Goal: Task Accomplishment & Management: Complete application form

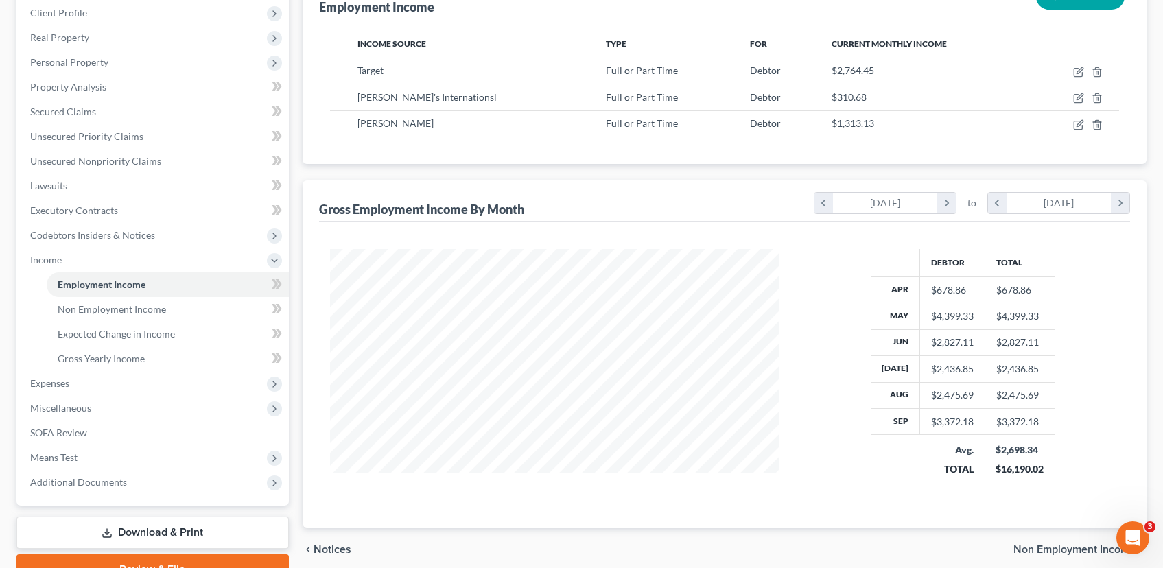
scroll to position [260, 0]
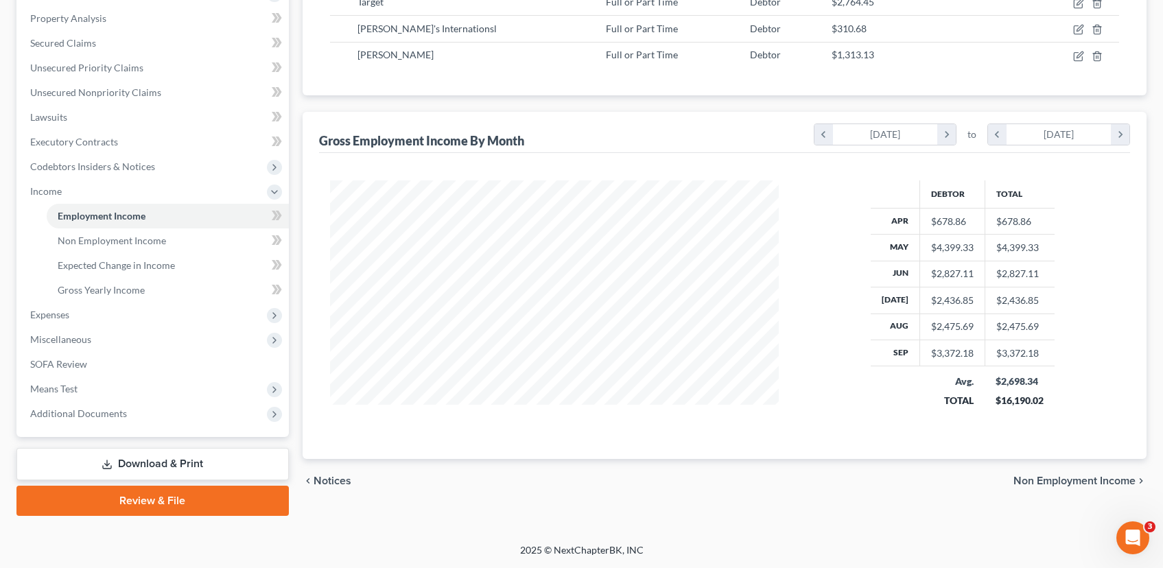
drag, startPoint x: 1075, startPoint y: 482, endPoint x: 1062, endPoint y: 470, distance: 18.0
click at [1074, 482] on span "Non Employment Income" at bounding box center [1075, 481] width 122 height 11
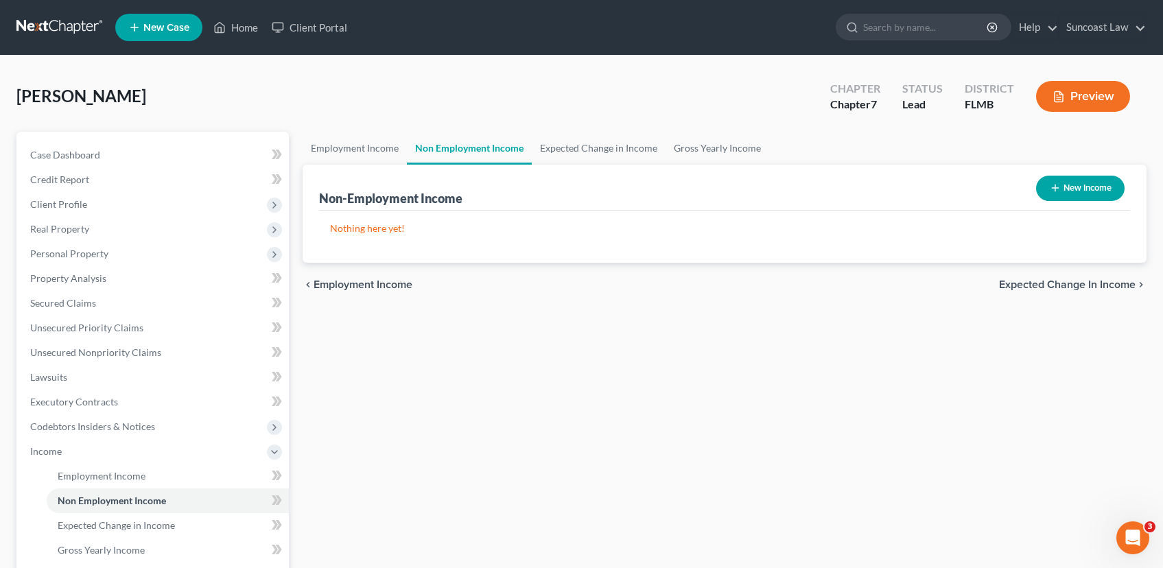
click at [1071, 183] on button "New Income" at bounding box center [1080, 188] width 89 height 25
select select "0"
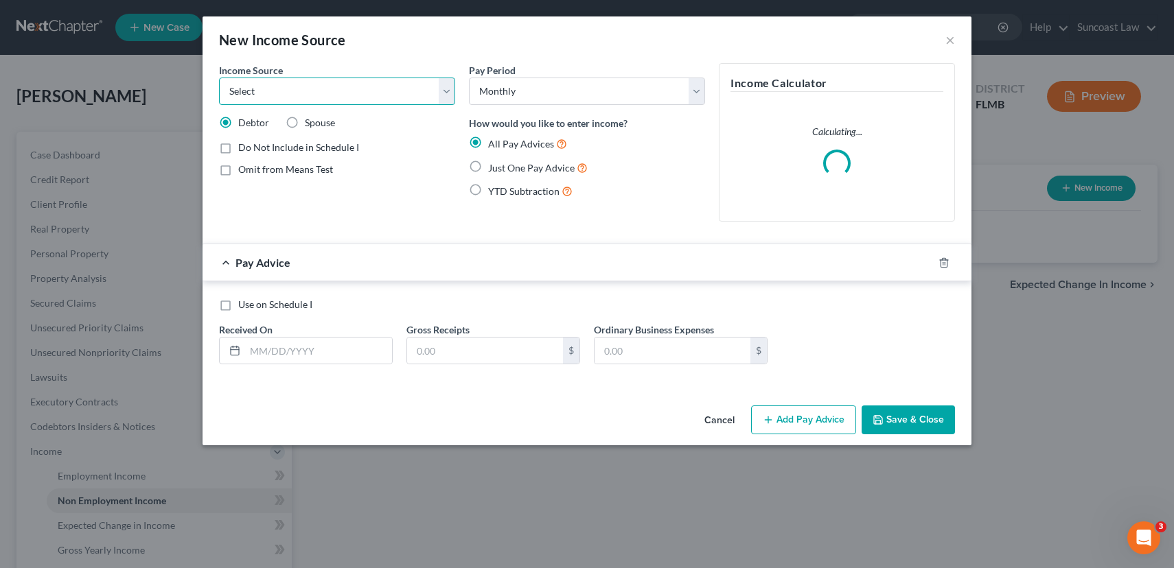
click at [323, 86] on select "Select Unemployment Disability (from employer) Pension Retirement Social Securi…" at bounding box center [337, 91] width 236 height 27
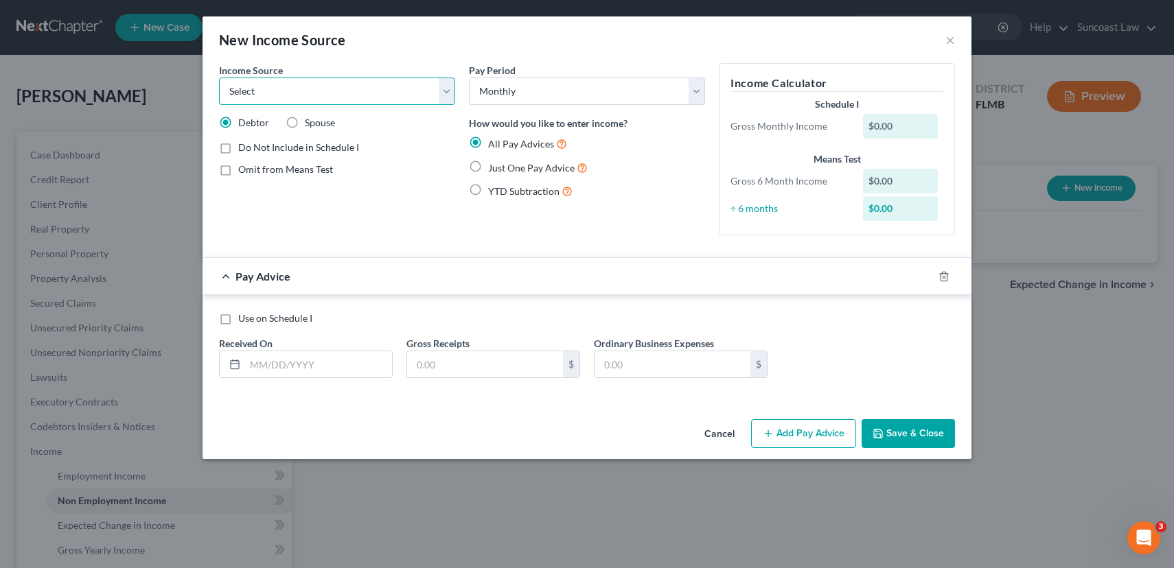
select select "7"
click at [219, 78] on select "Select Unemployment Disability (from employer) Pension Retirement Social Securi…" at bounding box center [337, 91] width 236 height 27
click at [488, 165] on label "Just One Pay Advice" at bounding box center [538, 168] width 100 height 16
click at [493, 165] on input "Just One Pay Advice" at bounding box center [497, 164] width 9 height 9
radio input "true"
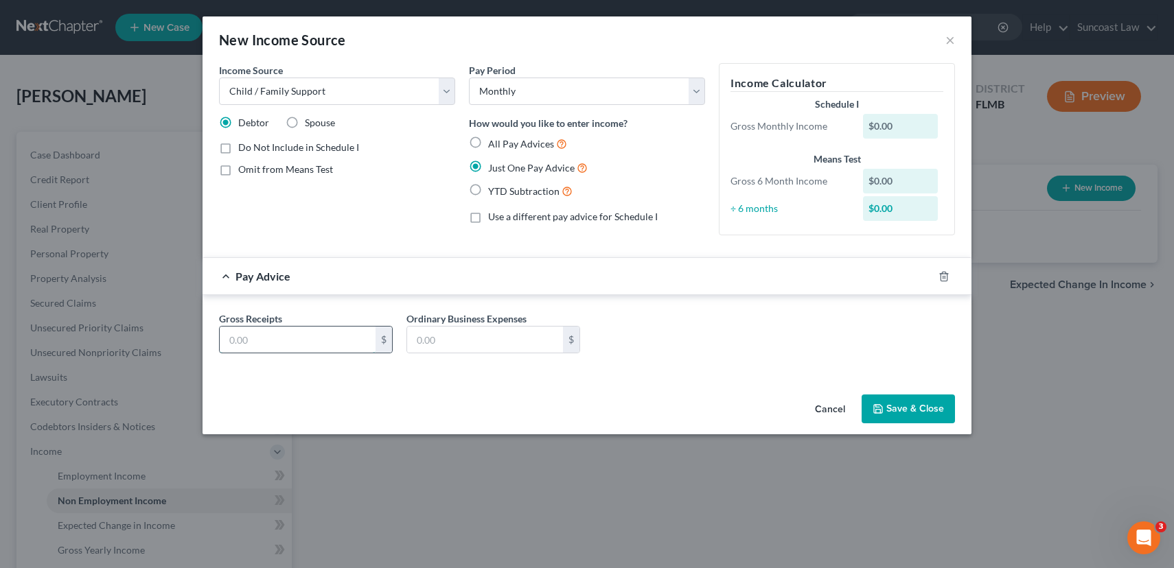
click at [323, 345] on input "text" at bounding box center [298, 340] width 156 height 26
type input "300.00"
click at [911, 410] on button "Save & Close" at bounding box center [907, 409] width 93 height 29
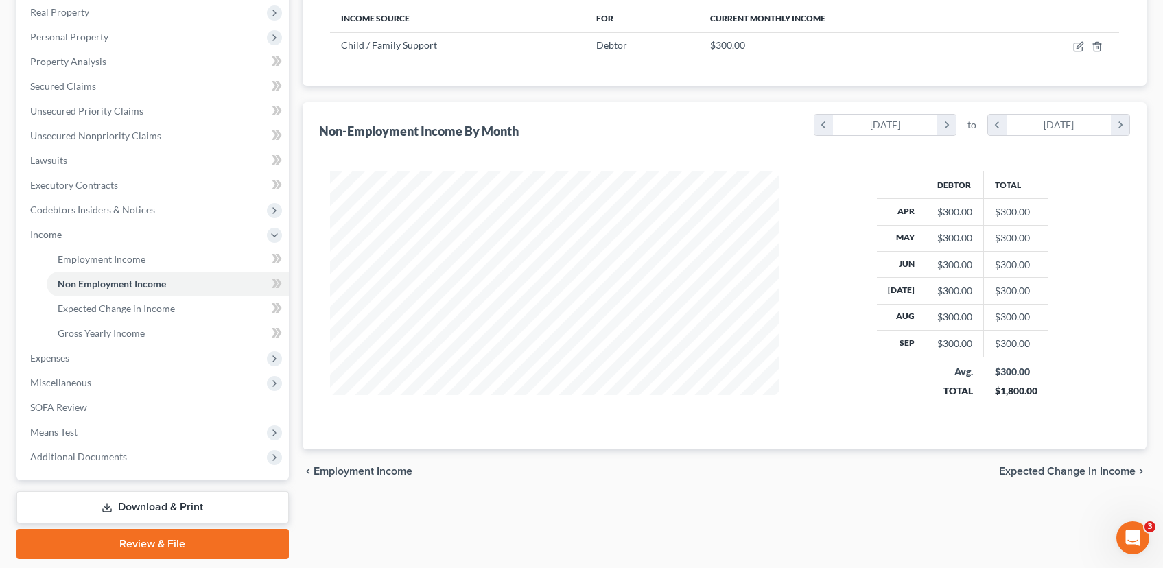
scroll to position [260, 0]
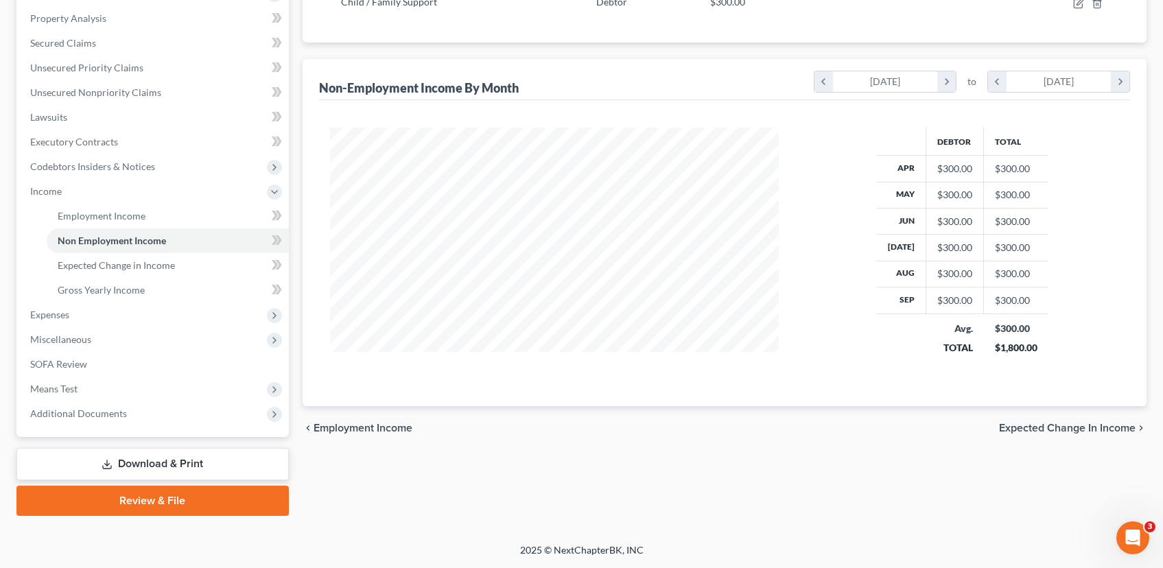
click at [1034, 429] on span "Expected Change in Income" at bounding box center [1067, 428] width 137 height 11
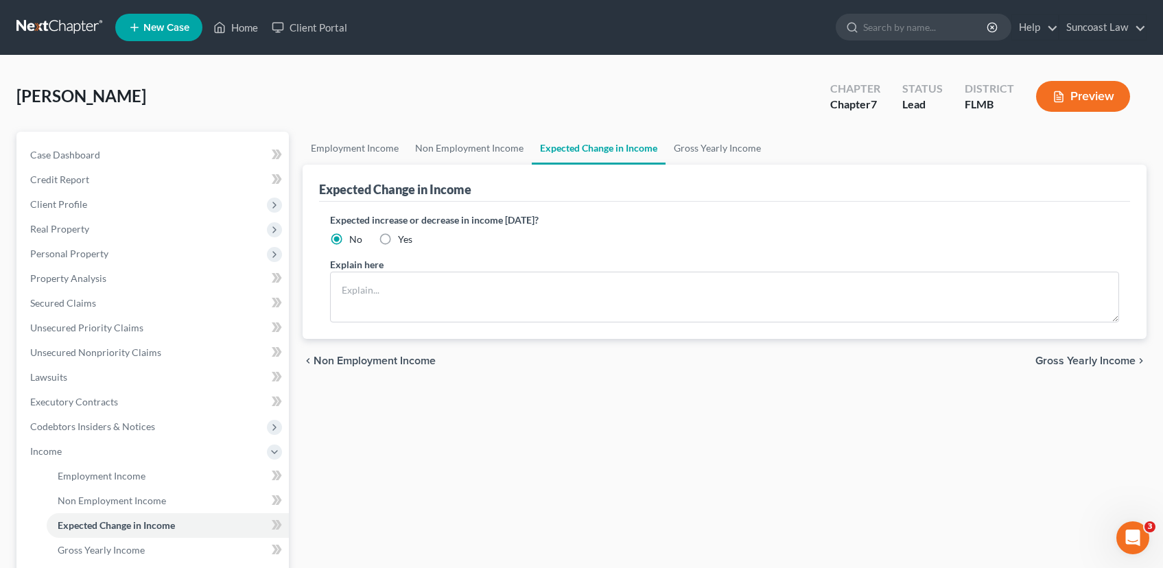
click at [1048, 356] on span "Gross Yearly Income" at bounding box center [1086, 361] width 100 height 11
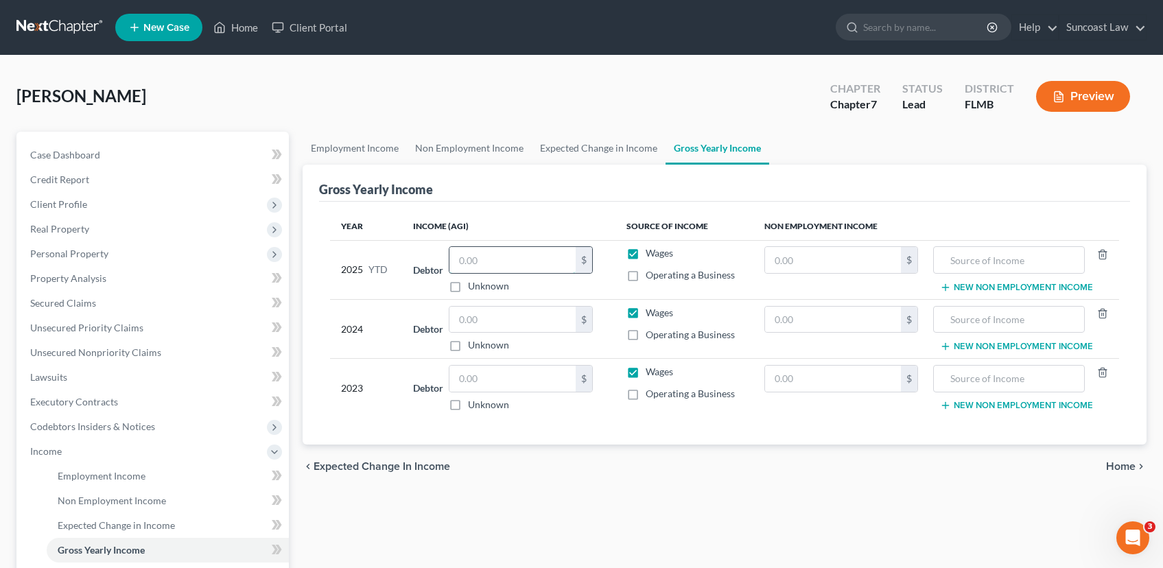
click at [497, 259] on input "text" at bounding box center [513, 260] width 126 height 26
type input "21,809.00"
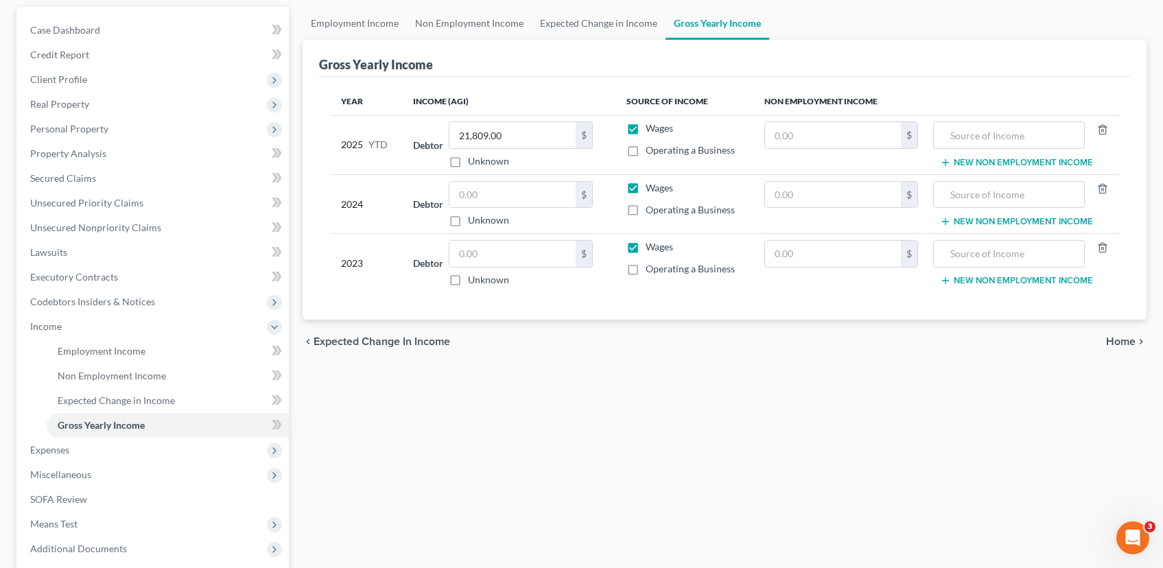
scroll to position [61, 0]
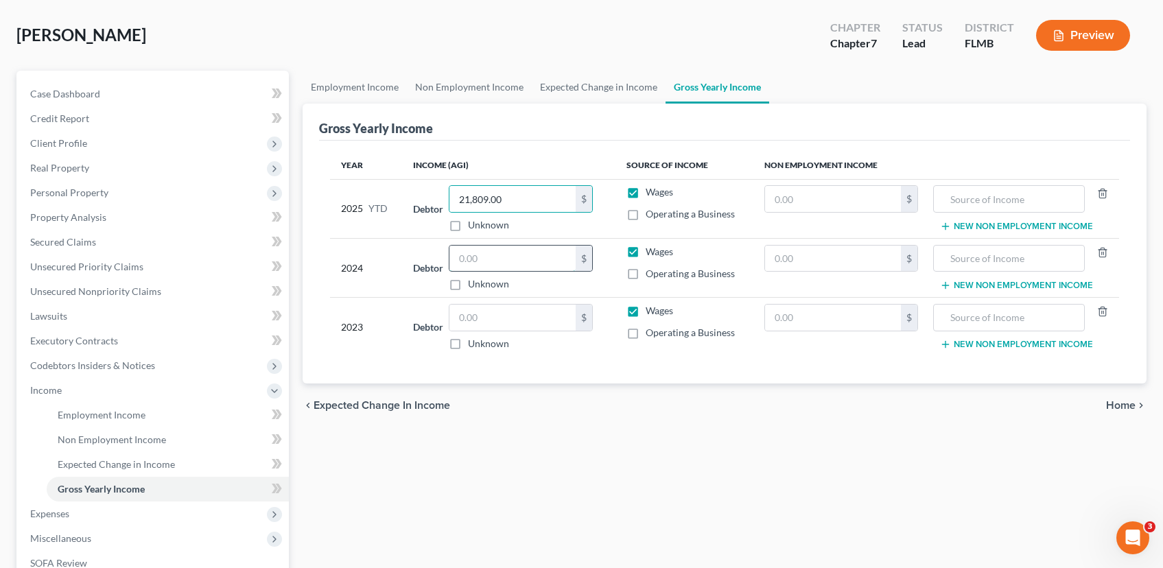
click at [518, 264] on input "text" at bounding box center [513, 259] width 126 height 26
type input "25,962.00"
click at [527, 325] on input "text" at bounding box center [513, 318] width 126 height 26
type input "33,780.00"
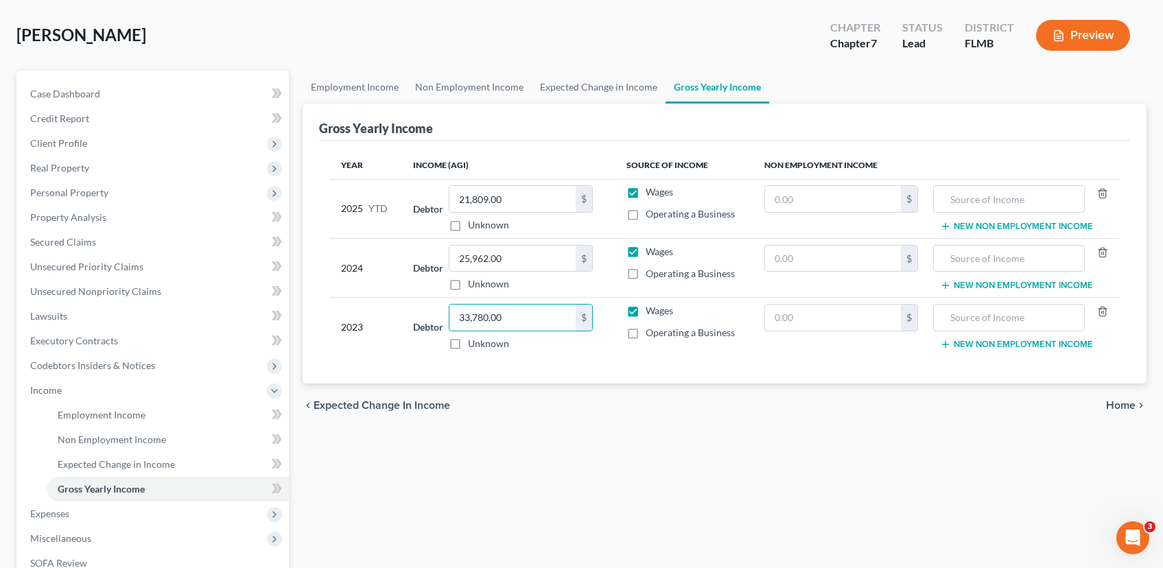
click at [1117, 406] on span "Home" at bounding box center [1121, 405] width 30 height 11
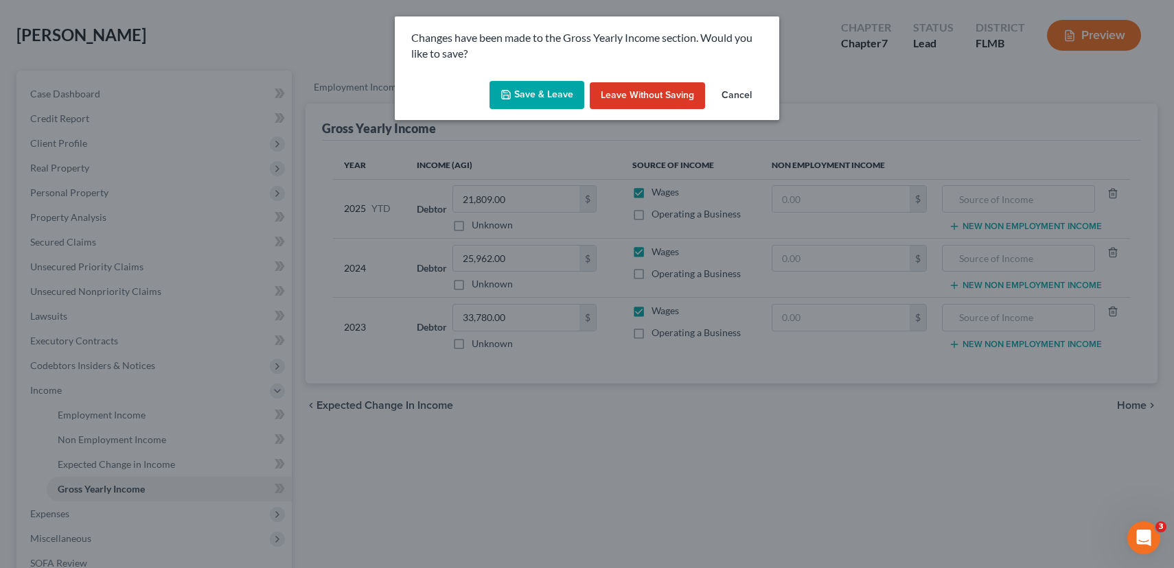
click at [533, 104] on button "Save & Leave" at bounding box center [536, 95] width 95 height 29
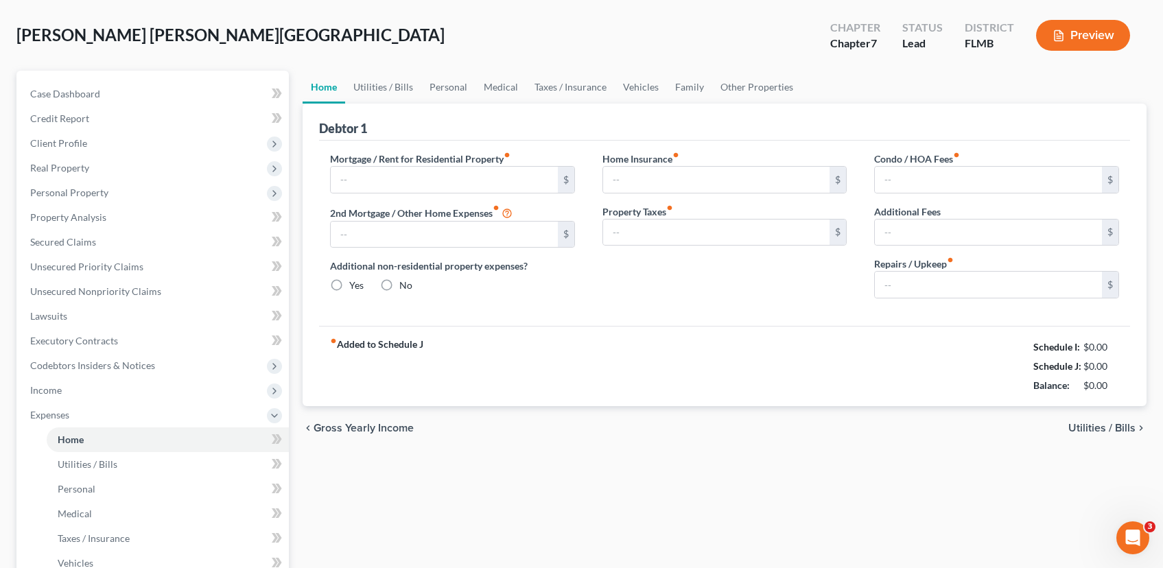
scroll to position [8, 0]
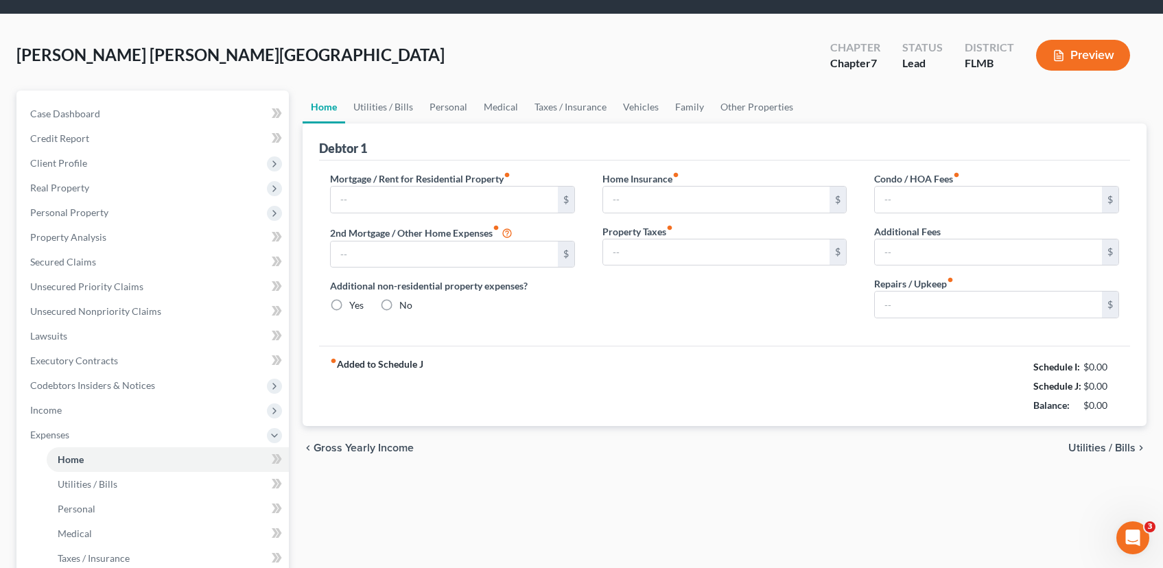
type input "0.00"
radio input "true"
type input "0.00"
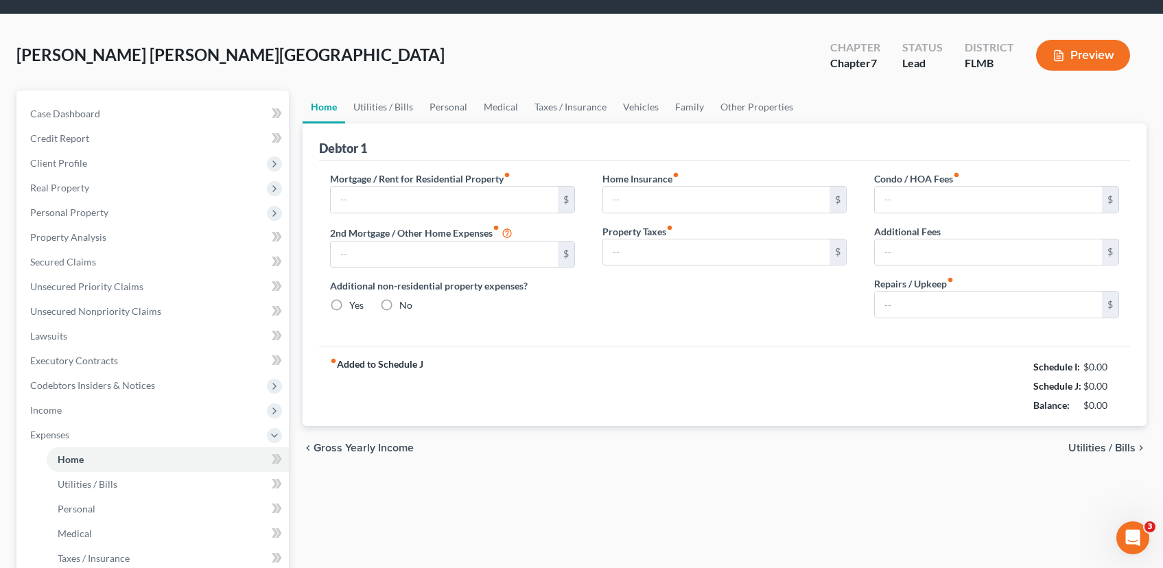
type input "0.00"
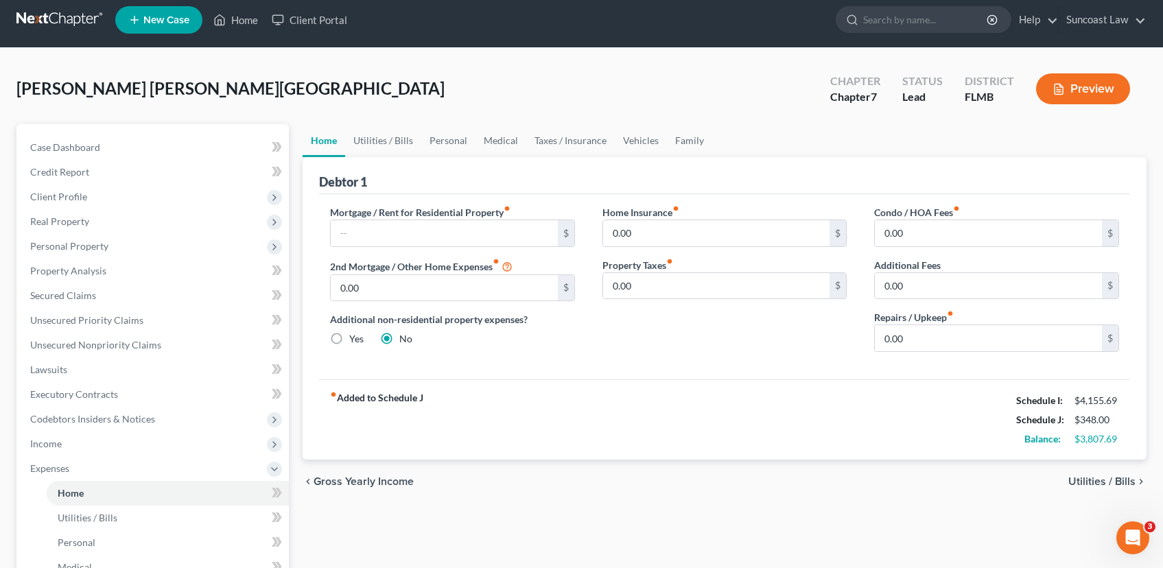
scroll to position [0, 0]
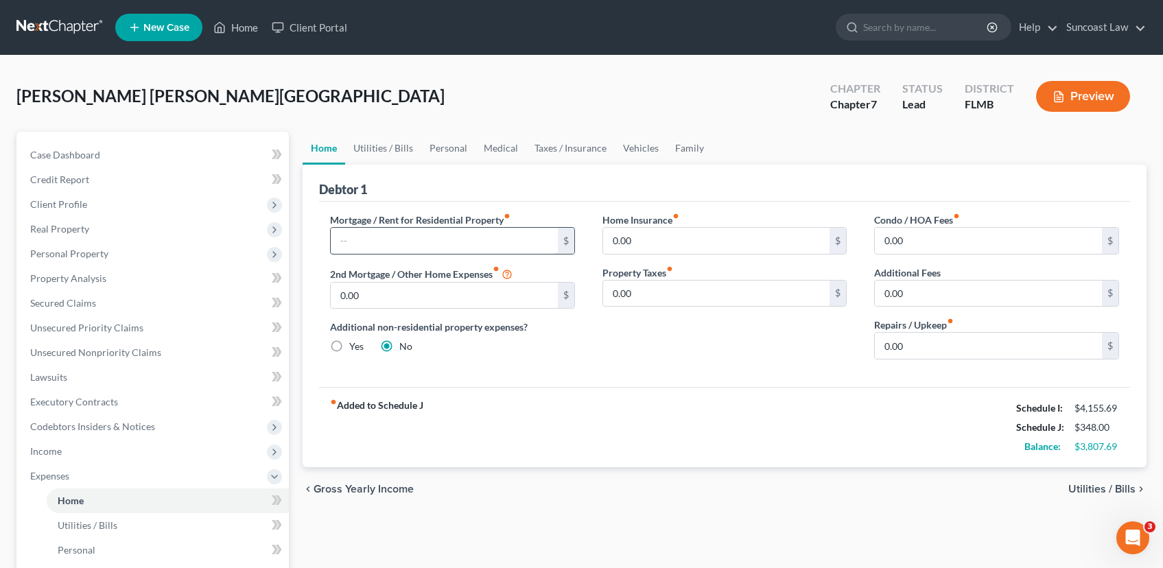
click at [436, 242] on input "text" at bounding box center [444, 241] width 227 height 26
type input "1,900.00"
click at [1115, 490] on span "Utilities / Bills" at bounding box center [1102, 489] width 67 height 11
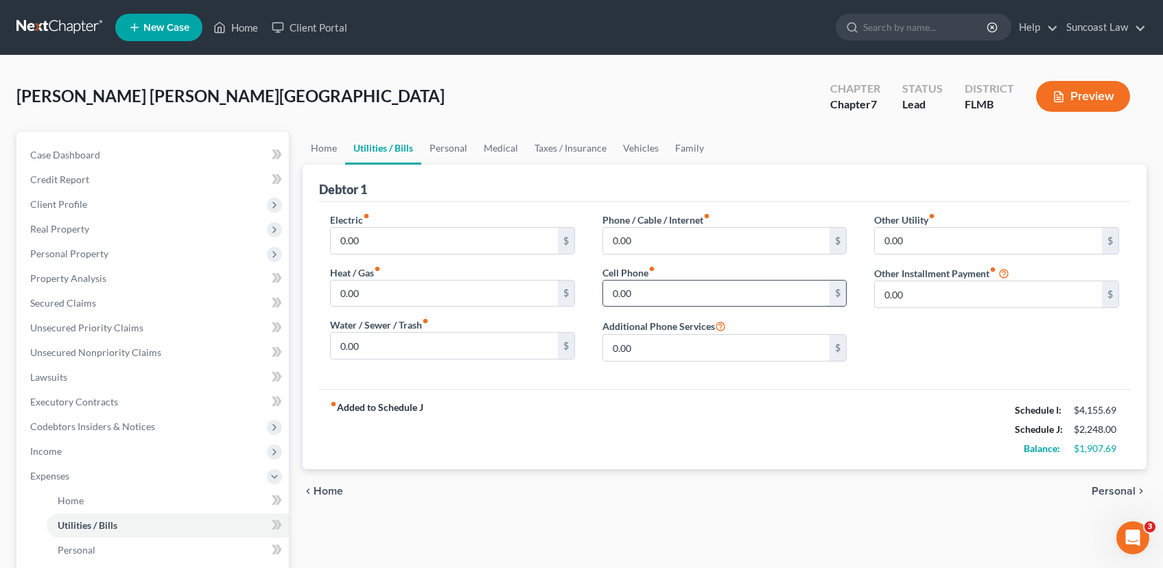
click at [671, 293] on input "0.00" at bounding box center [716, 294] width 227 height 26
type input "40.00"
click at [646, 243] on input "0.00" at bounding box center [716, 241] width 227 height 26
type input "200.00"
click at [691, 356] on input "0.00" at bounding box center [716, 348] width 227 height 26
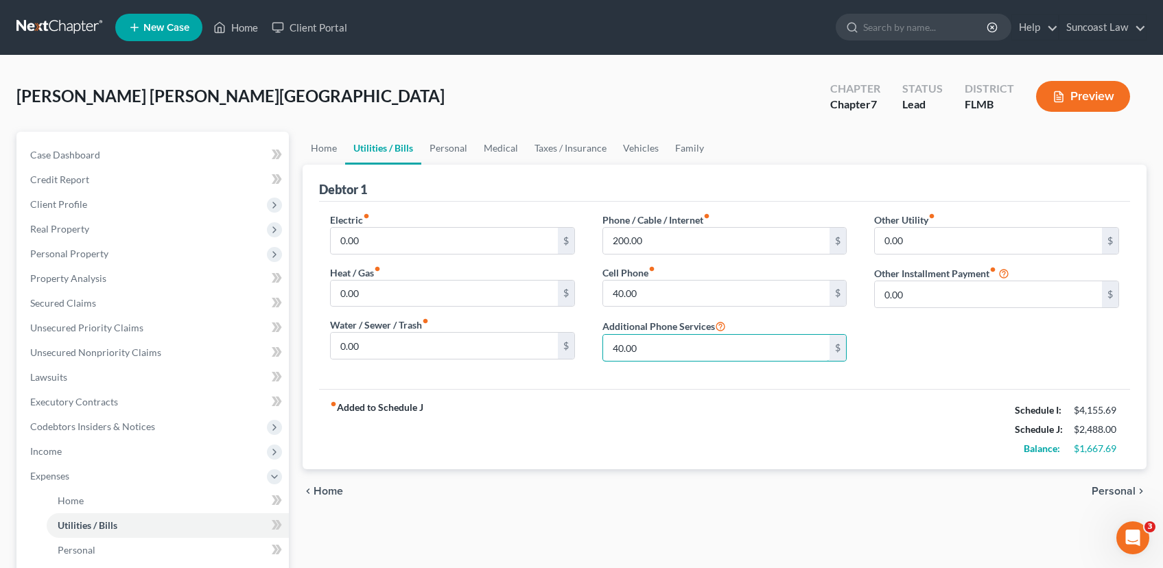
type input "40.00"
click at [1112, 499] on div "chevron_left Home Personal chevron_right" at bounding box center [725, 491] width 844 height 44
click at [1106, 487] on span "Personal" at bounding box center [1114, 491] width 44 height 11
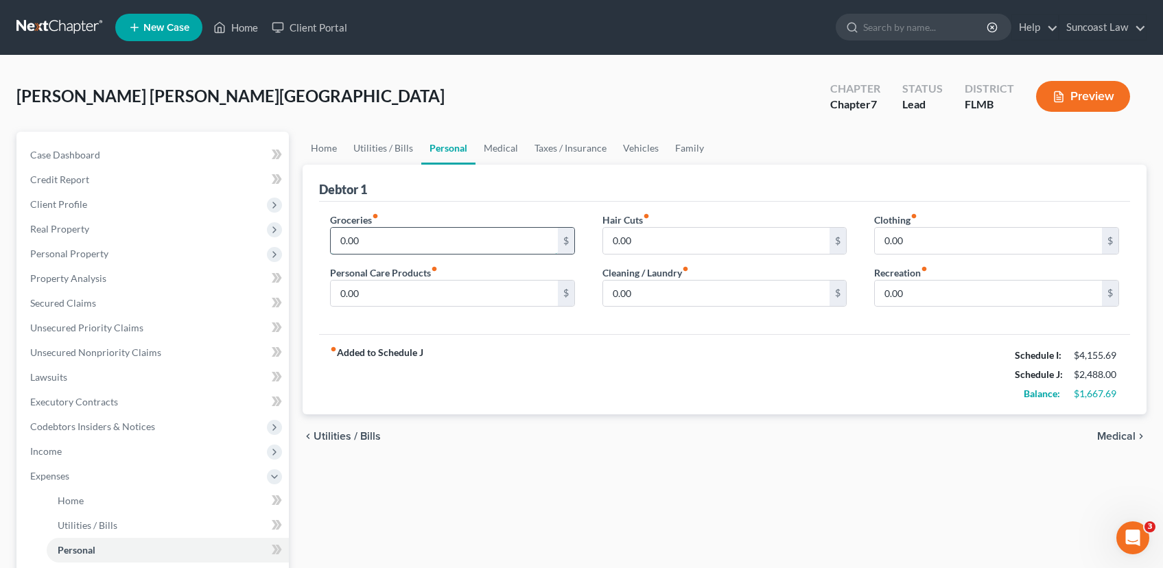
click at [410, 243] on input "0.00" at bounding box center [444, 241] width 227 height 26
type input "600.00"
click at [684, 242] on input "0.00" at bounding box center [716, 241] width 227 height 26
type input "100.00"
click at [1001, 237] on input "0.00" at bounding box center [988, 241] width 227 height 26
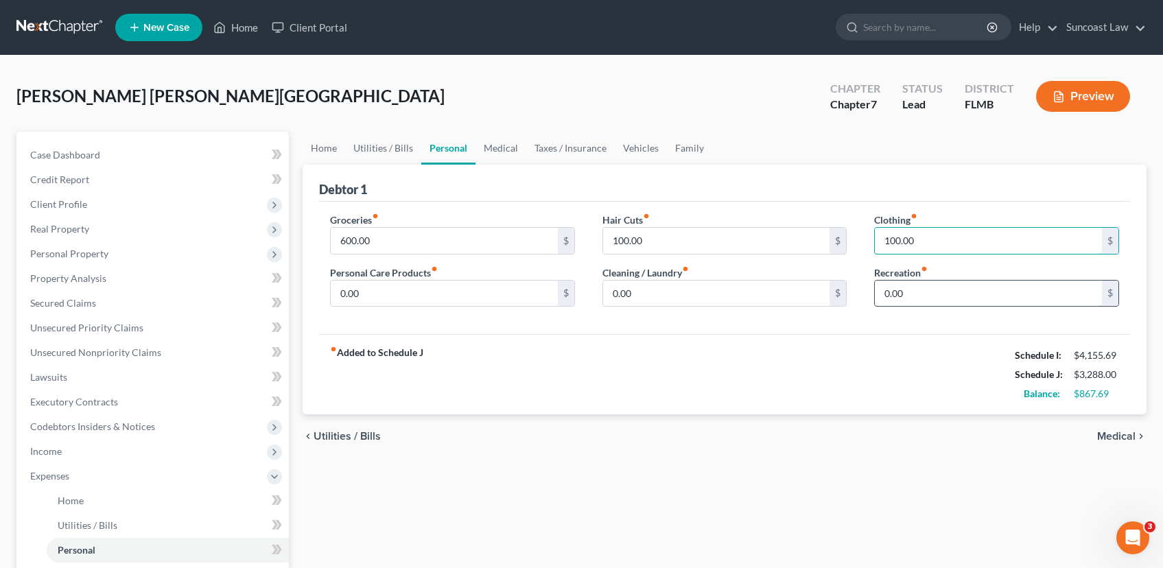
type input "100.00"
click at [991, 295] on input "0.00" at bounding box center [988, 294] width 227 height 26
type input "200.00"
click at [369, 292] on input "0.00" at bounding box center [444, 294] width 227 height 26
type input "100.00"
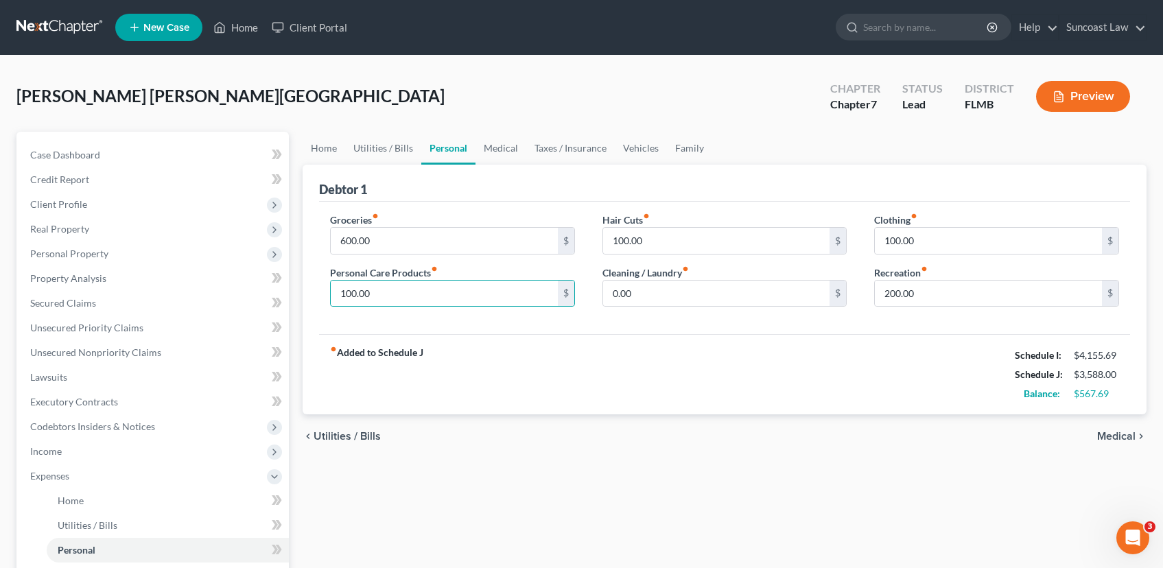
click at [1115, 434] on span "Medical" at bounding box center [1116, 436] width 38 height 11
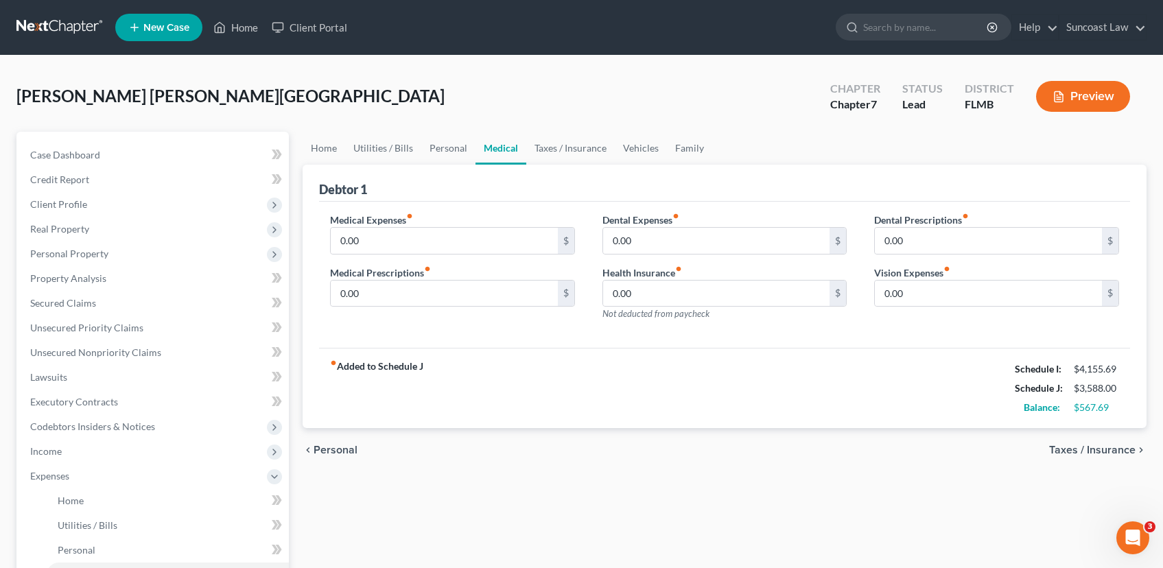
click at [1119, 452] on span "Taxes / Insurance" at bounding box center [1092, 450] width 86 height 11
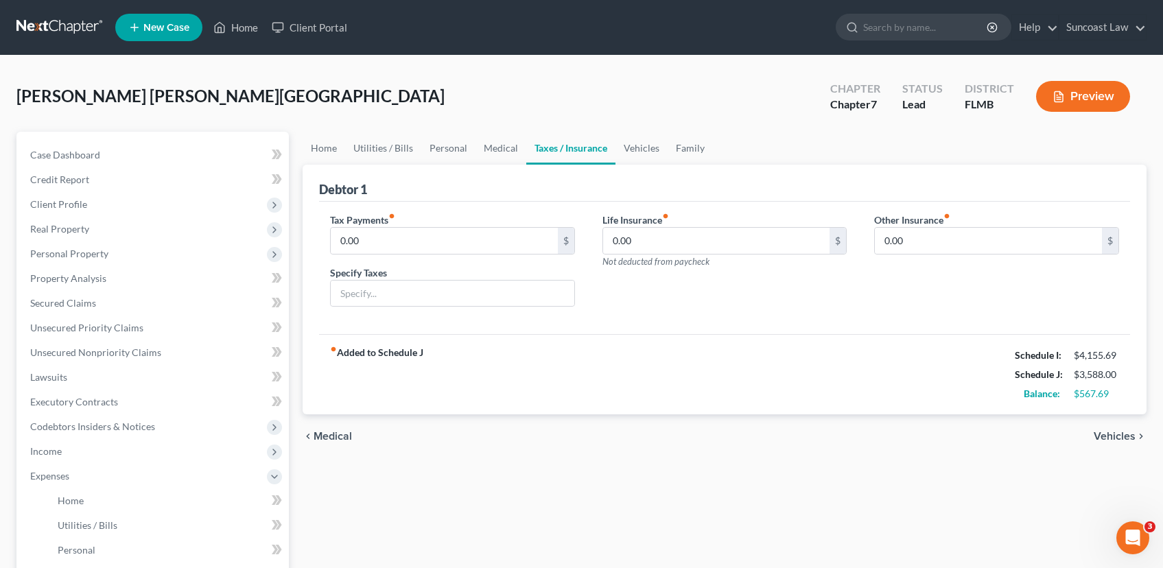
click at [1117, 439] on span "Vehicles" at bounding box center [1115, 436] width 42 height 11
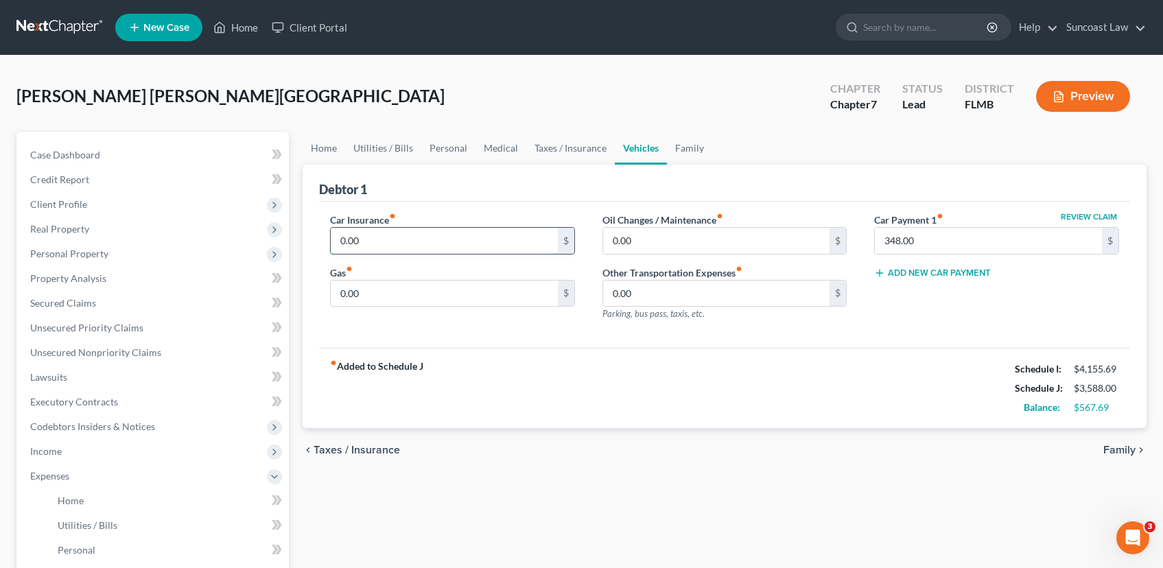
click at [352, 240] on input "0.00" at bounding box center [444, 241] width 227 height 26
type input "150.00"
click at [642, 237] on input "0.00" at bounding box center [716, 241] width 227 height 26
type input "200.00"
click at [351, 291] on input "0.00" at bounding box center [444, 294] width 227 height 26
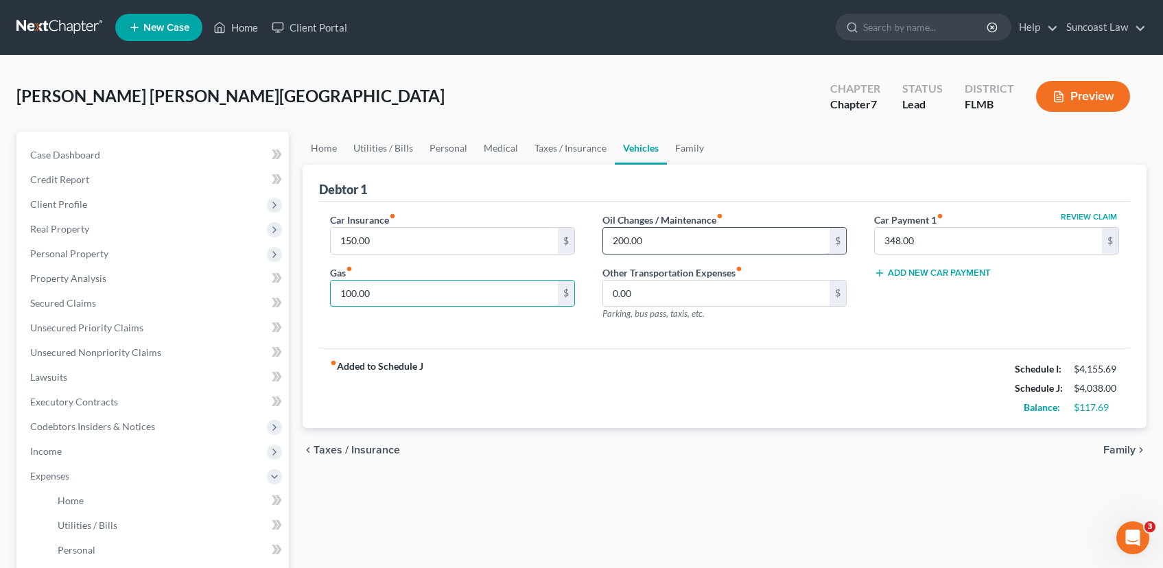
type input "100.00"
click at [623, 240] on input "200.00" at bounding box center [716, 241] width 227 height 26
type input "100.00"
click at [1128, 448] on span "Family" at bounding box center [1120, 450] width 32 height 11
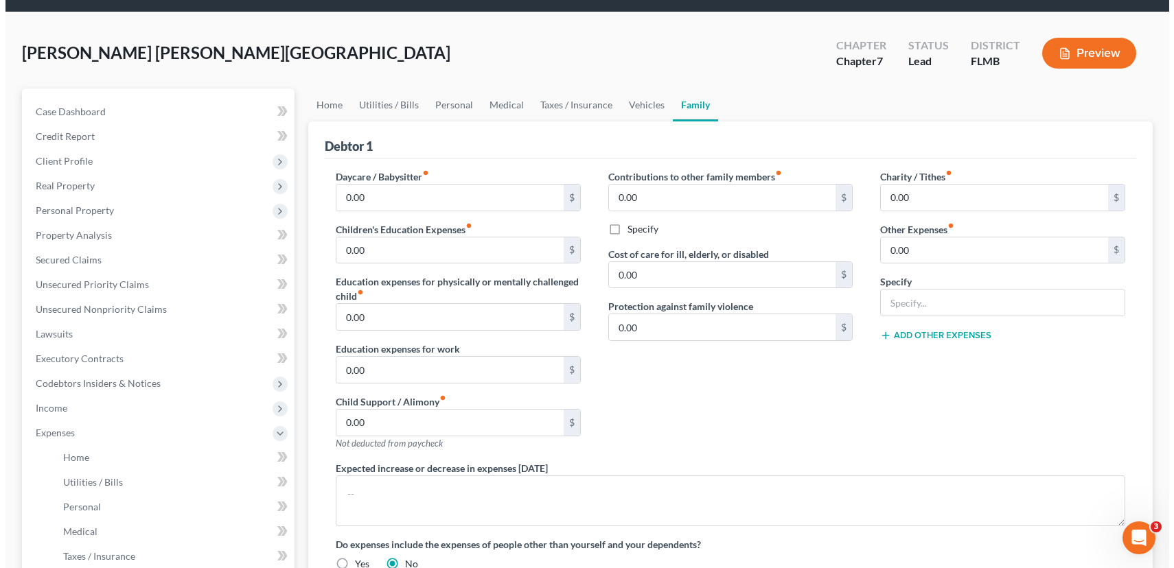
scroll to position [334, 0]
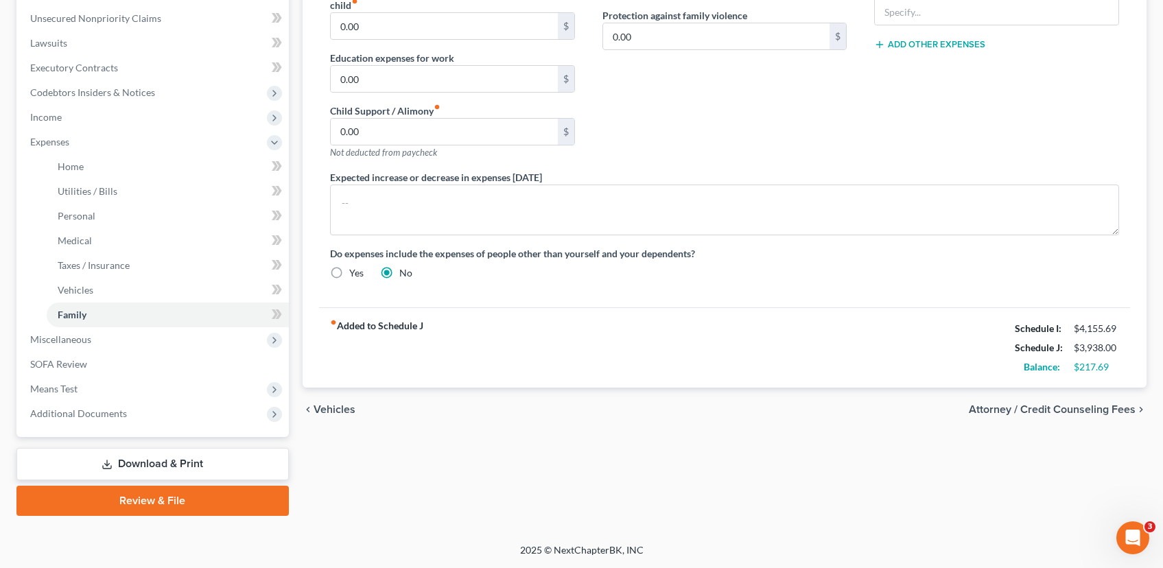
click at [1051, 406] on span "Attorney / Credit Counseling Fees" at bounding box center [1052, 409] width 167 height 11
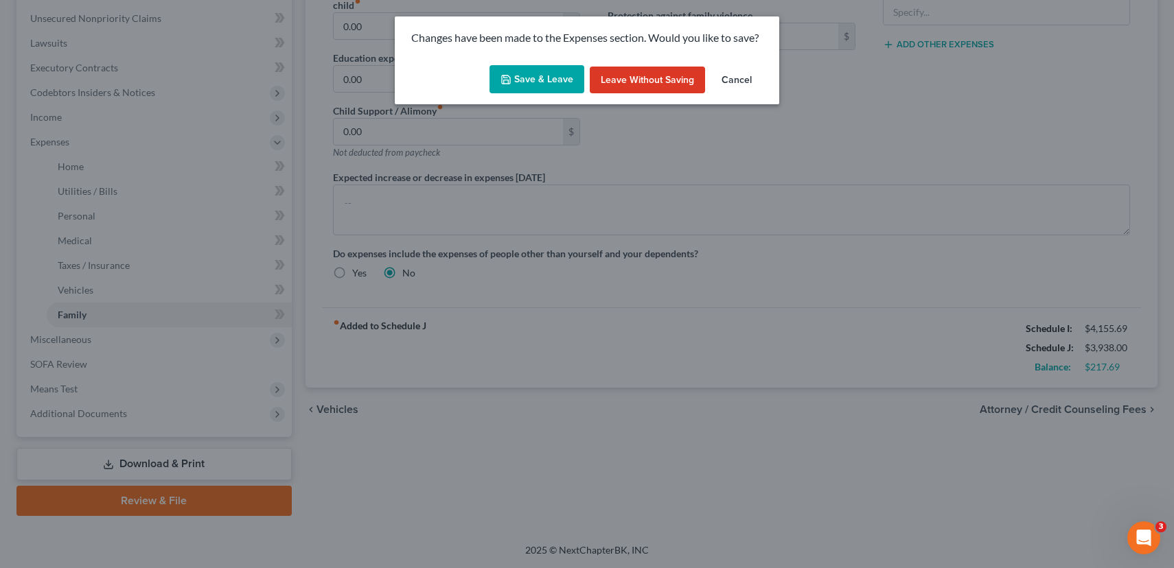
click at [522, 83] on button "Save & Leave" at bounding box center [536, 79] width 95 height 29
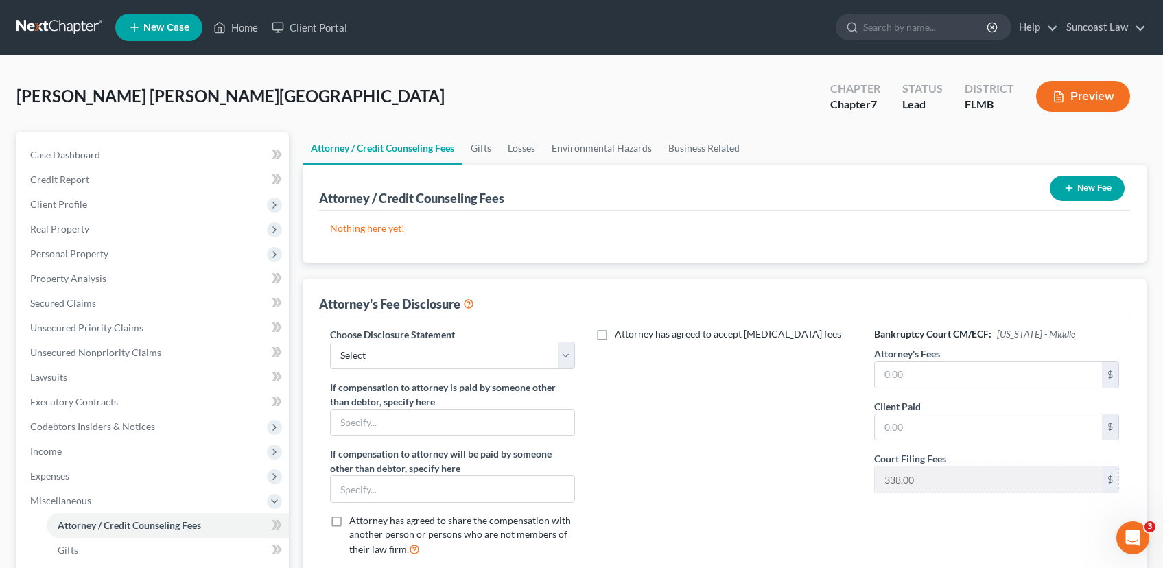
click at [1095, 181] on button "New Fee" at bounding box center [1087, 188] width 75 height 25
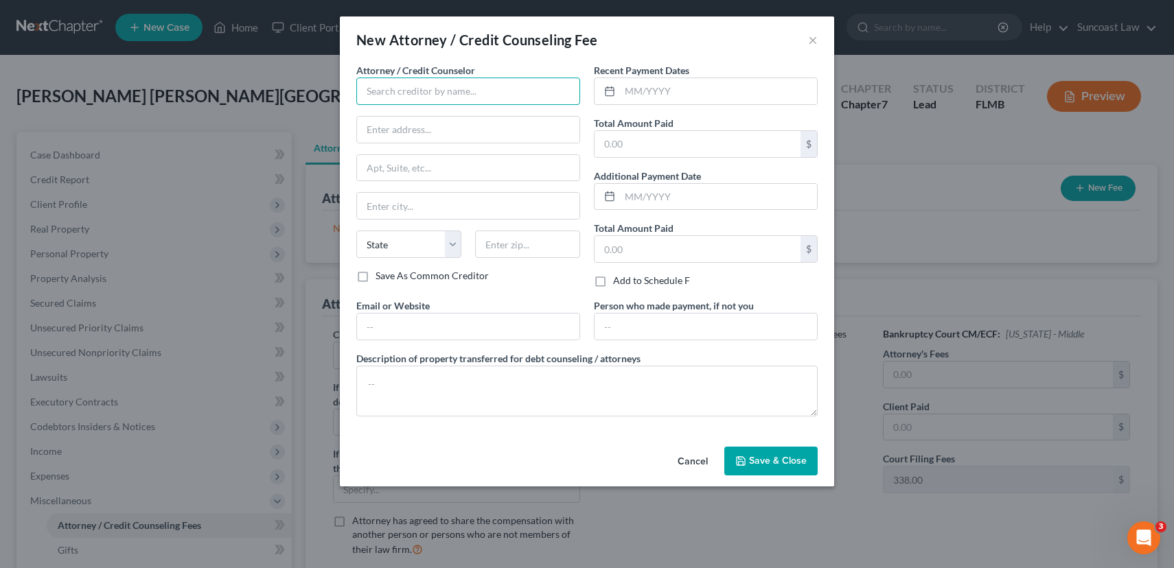
click at [397, 101] on input "text" at bounding box center [468, 91] width 224 height 27
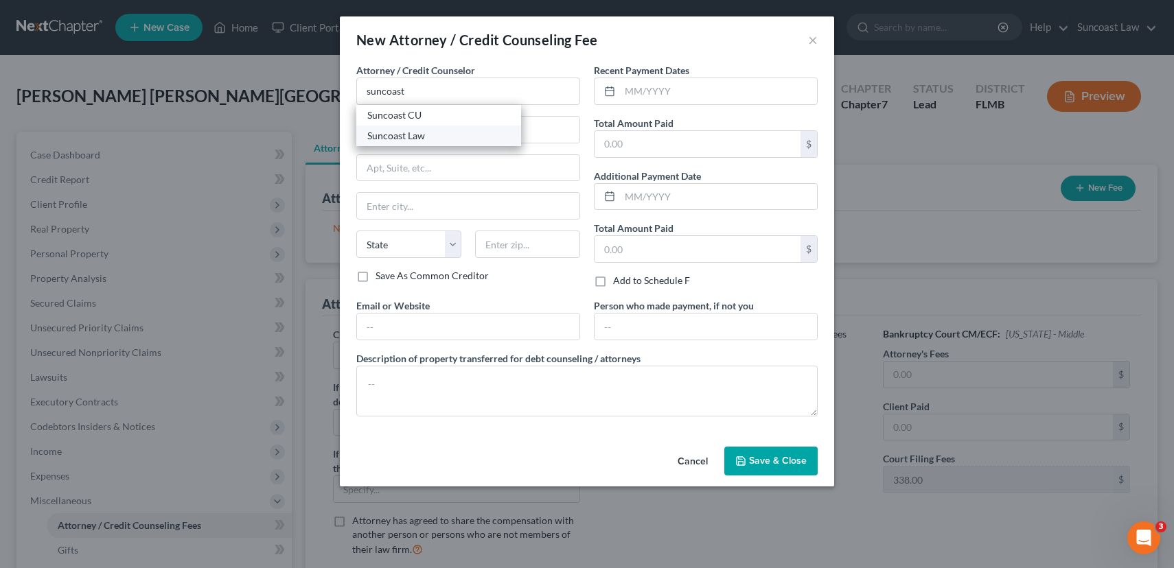
click at [469, 137] on div "Suncoast Law" at bounding box center [438, 136] width 143 height 14
type input "Suncoast Law"
type input "[STREET_ADDRESS]"
type input "Suite 270"
type input "[GEOGRAPHIC_DATA]"
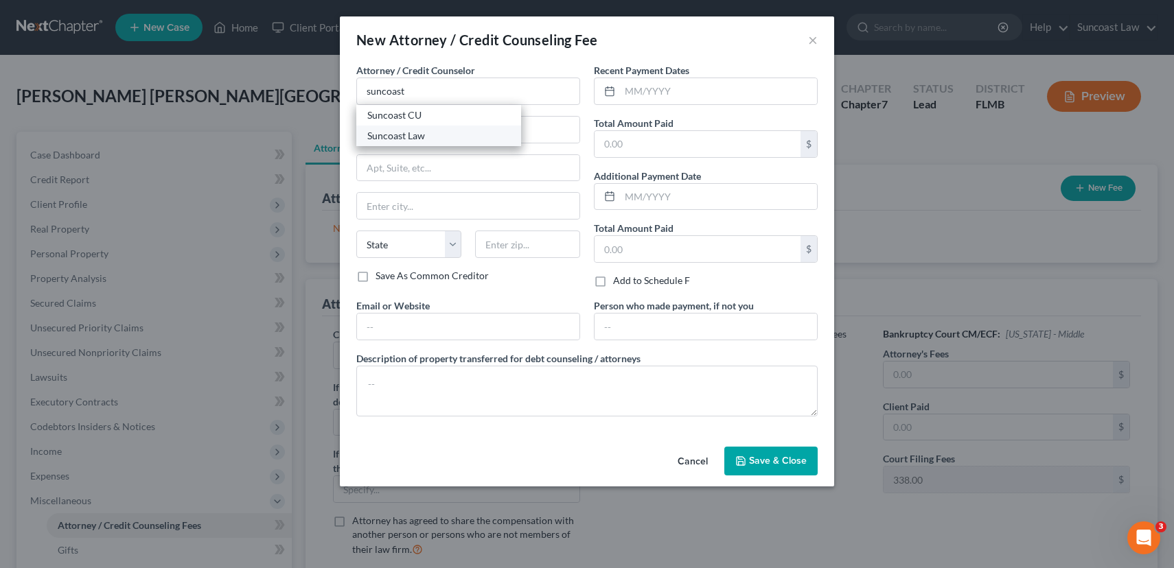
select select "9"
type input "32789"
click at [691, 94] on input "text" at bounding box center [718, 91] width 197 height 26
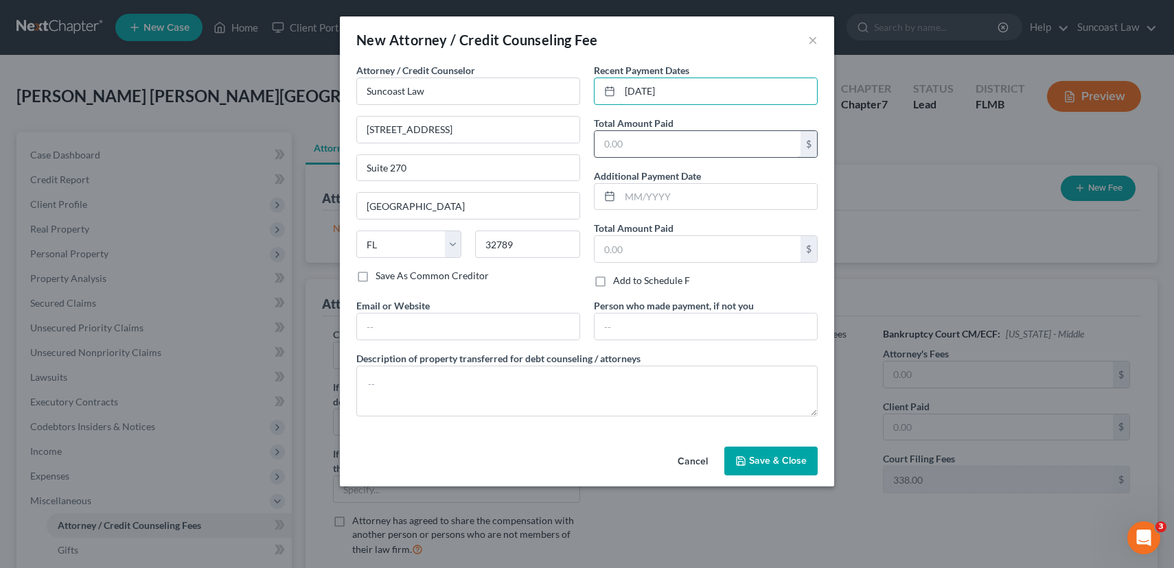
type input "[DATE]"
click at [720, 150] on input "text" at bounding box center [697, 144] width 206 height 26
type input "1,750.00"
click at [780, 465] on span "Save & Close" at bounding box center [778, 461] width 58 height 12
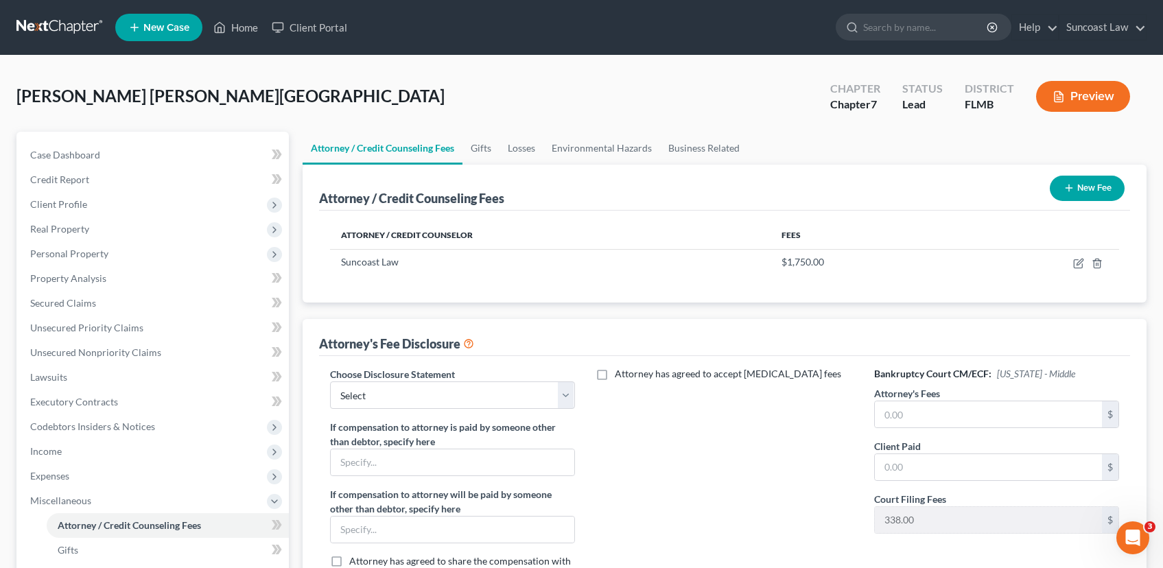
click at [1078, 187] on button "New Fee" at bounding box center [1087, 188] width 75 height 25
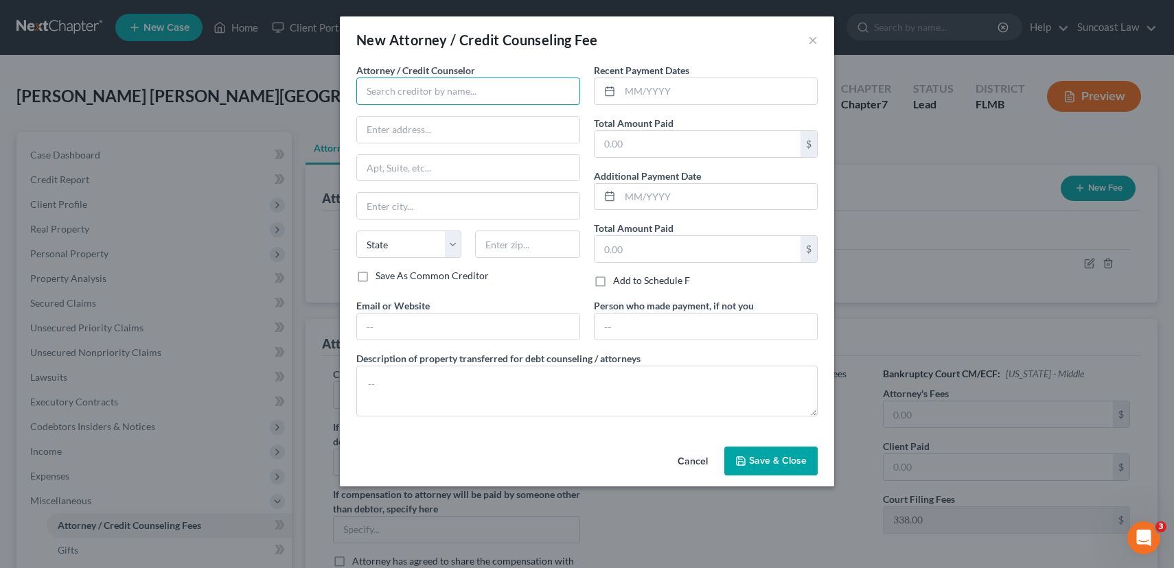
click at [454, 89] on input "text" at bounding box center [468, 91] width 224 height 27
type input "Dollar Wiser"
click at [624, 102] on input "text" at bounding box center [718, 91] width 197 height 26
type input "[DATE]"
type input "25.00"
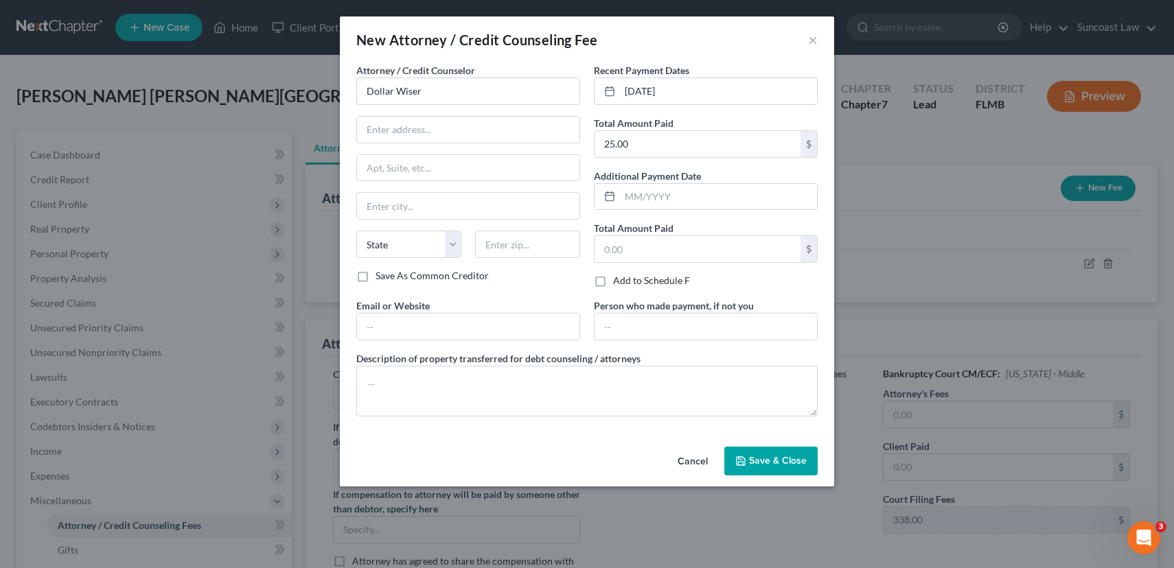
click at [792, 455] on span "Save & Close" at bounding box center [778, 461] width 58 height 12
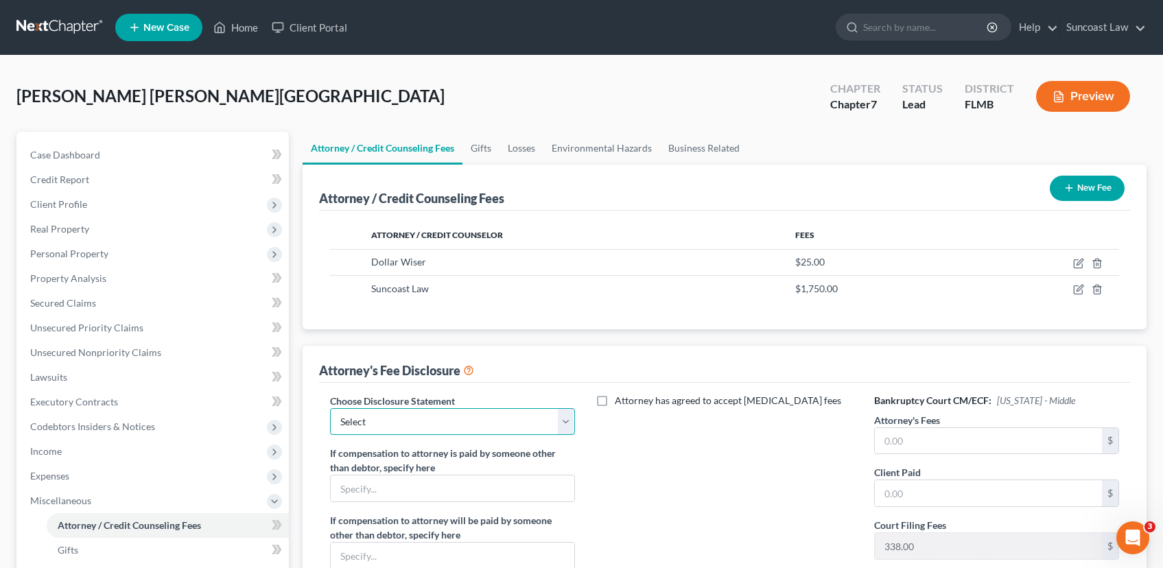
click at [405, 426] on select "Select Attorney" at bounding box center [452, 421] width 245 height 27
select select "0"
click at [330, 408] on select "Select Attorney" at bounding box center [452, 421] width 245 height 27
click at [911, 441] on input "text" at bounding box center [988, 441] width 227 height 26
type input "1,750.00"
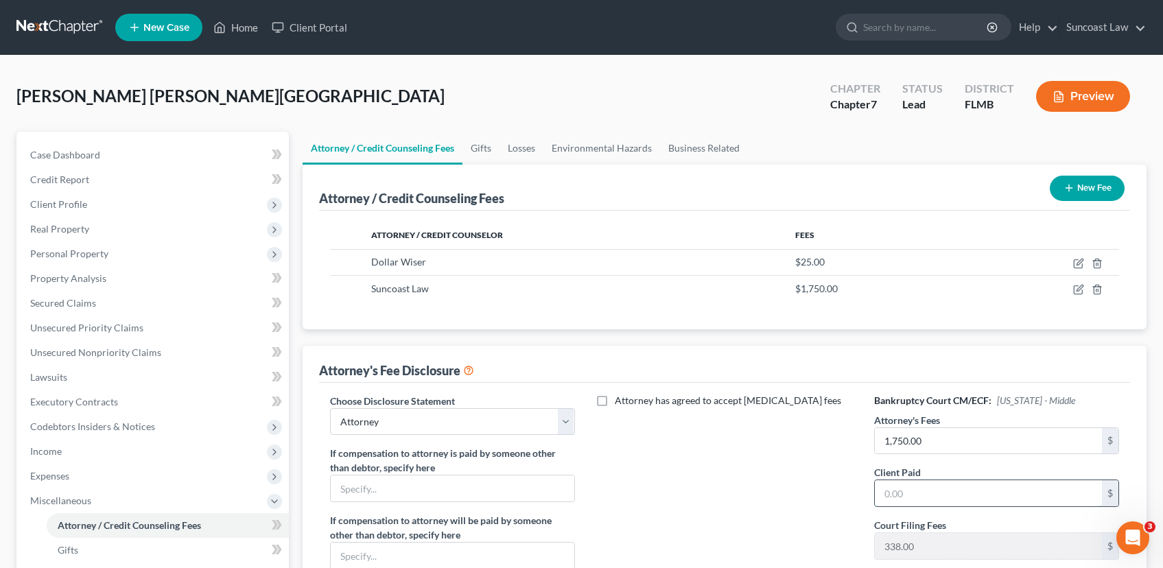
click at [931, 498] on input "text" at bounding box center [988, 493] width 227 height 26
type input "1,750.00"
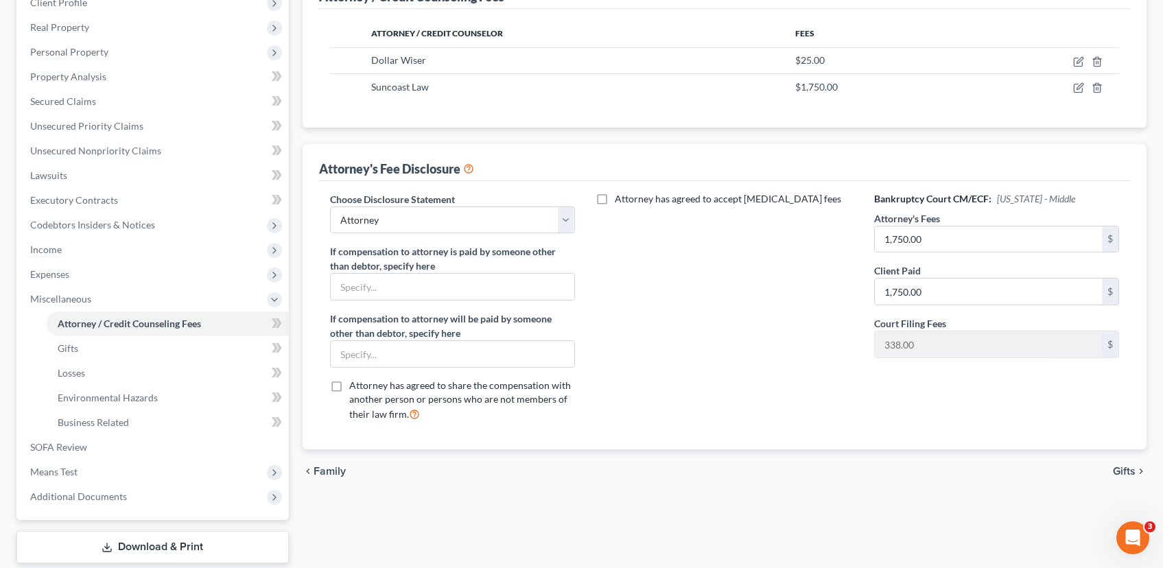
scroll to position [248, 0]
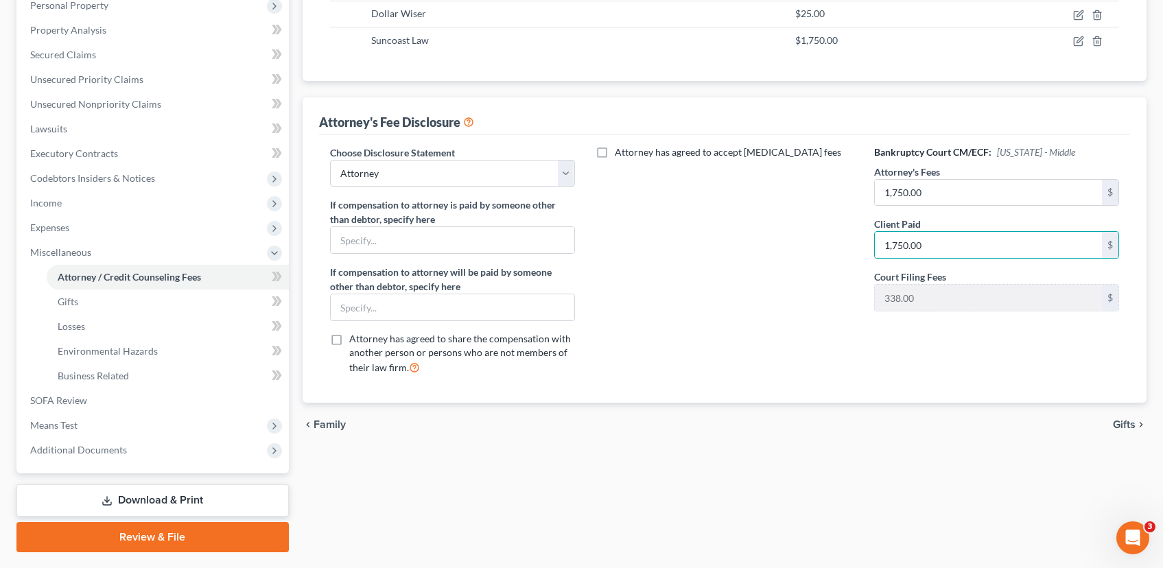
click at [1116, 425] on span "Gifts" at bounding box center [1124, 424] width 23 height 11
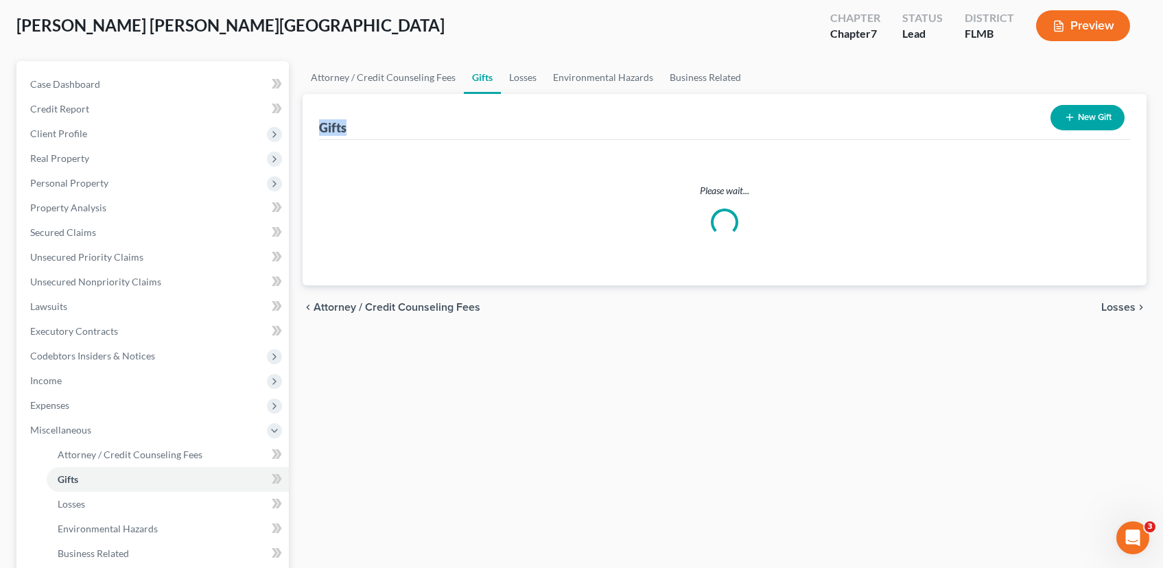
click at [1117, 425] on div "Attorney / Credit Counseling Fees Gifts Losses Environmental Hazards Business R…" at bounding box center [725, 395] width 858 height 669
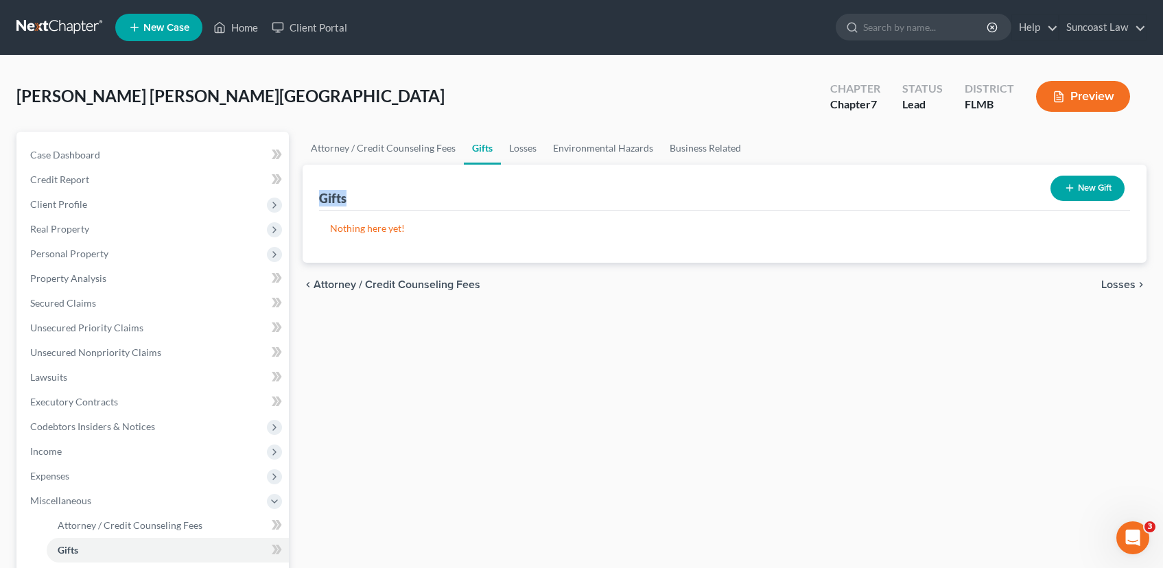
click at [1124, 285] on span "Losses" at bounding box center [1119, 284] width 34 height 11
click at [1123, 286] on span "Environmental Hazards" at bounding box center [1078, 284] width 115 height 11
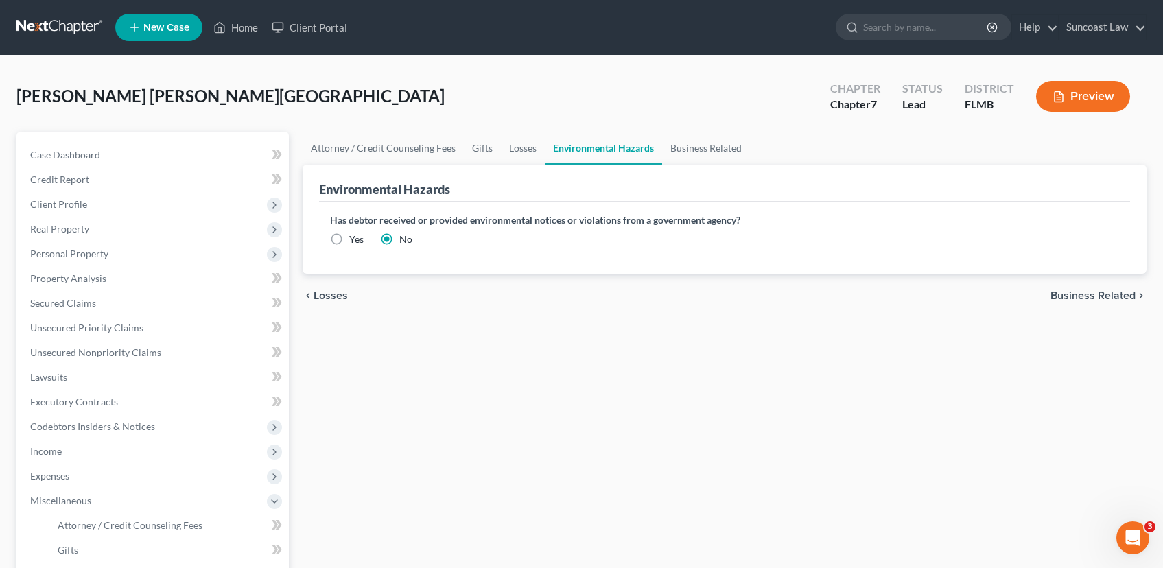
click at [1123, 286] on div "chevron_left Losses Business Related chevron_right" at bounding box center [725, 296] width 844 height 44
click at [1119, 292] on span "Business Related" at bounding box center [1093, 295] width 85 height 11
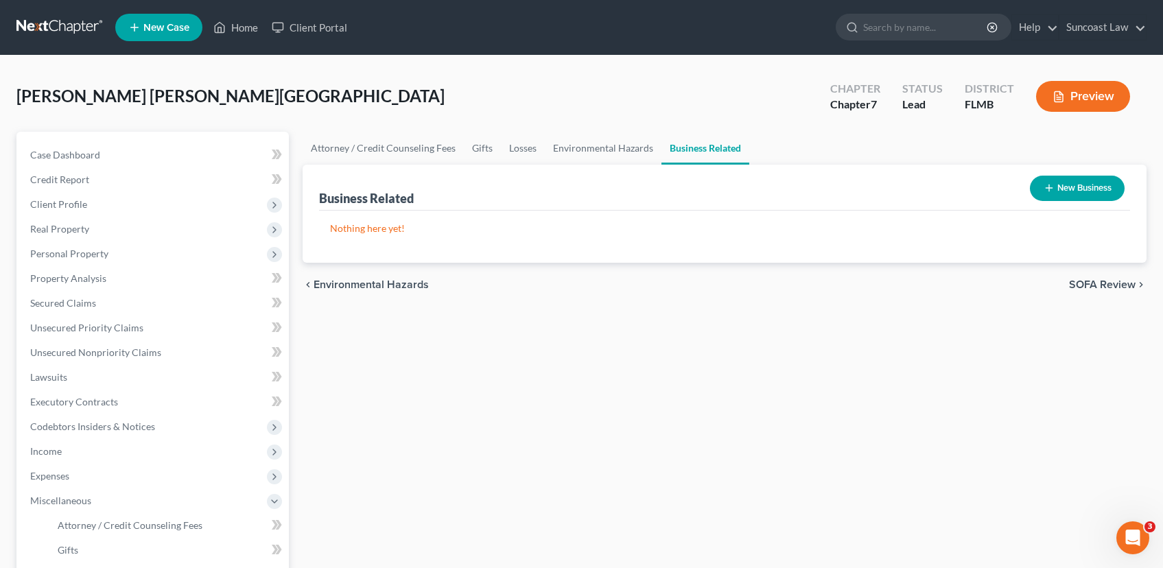
click at [1119, 292] on div "chevron_left Environmental Hazards SOFA Review chevron_right" at bounding box center [725, 285] width 844 height 44
click at [1119, 283] on span "SOFA Review" at bounding box center [1102, 284] width 67 height 11
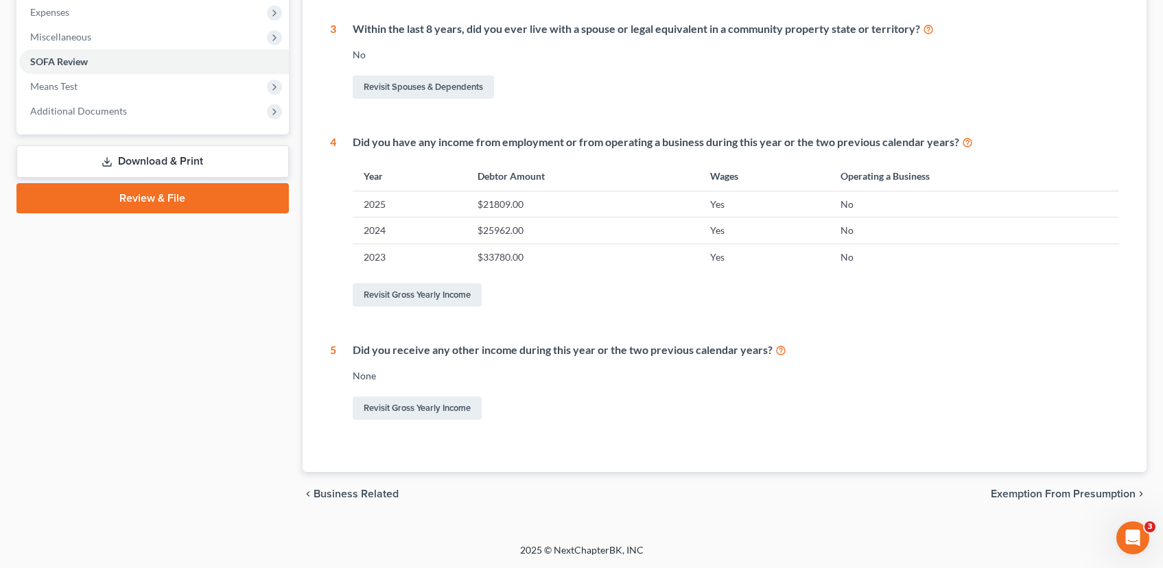
click at [1070, 497] on span "Exemption from Presumption" at bounding box center [1063, 494] width 145 height 11
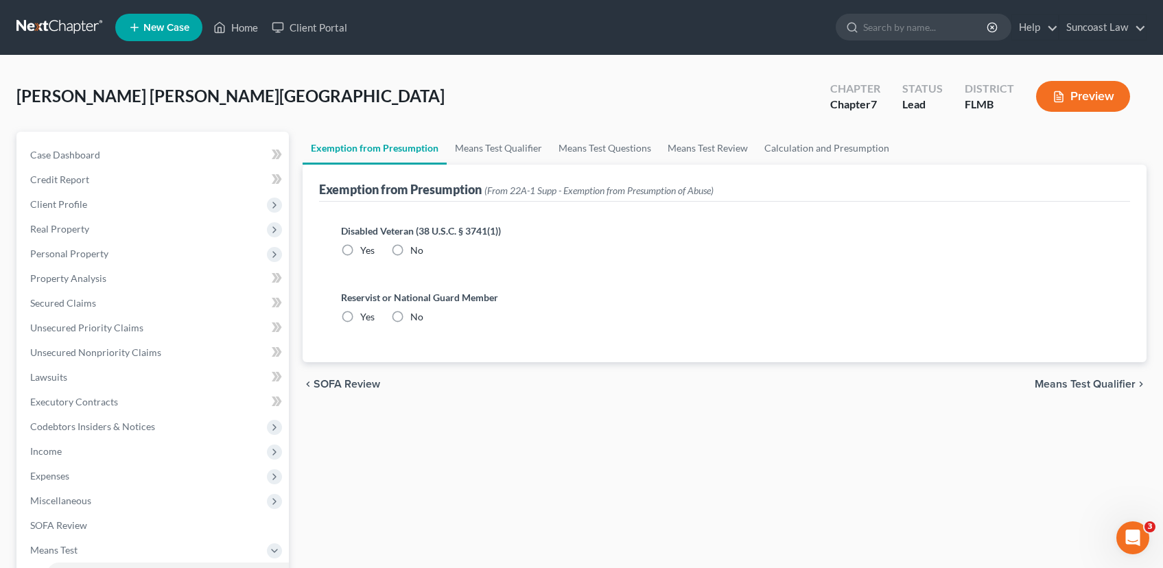
click at [410, 252] on label "No" at bounding box center [416, 251] width 13 height 14
click at [416, 252] on input "No" at bounding box center [420, 248] width 9 height 9
radio input "true"
click at [410, 318] on label "No" at bounding box center [416, 317] width 13 height 14
click at [416, 318] on input "No" at bounding box center [420, 314] width 9 height 9
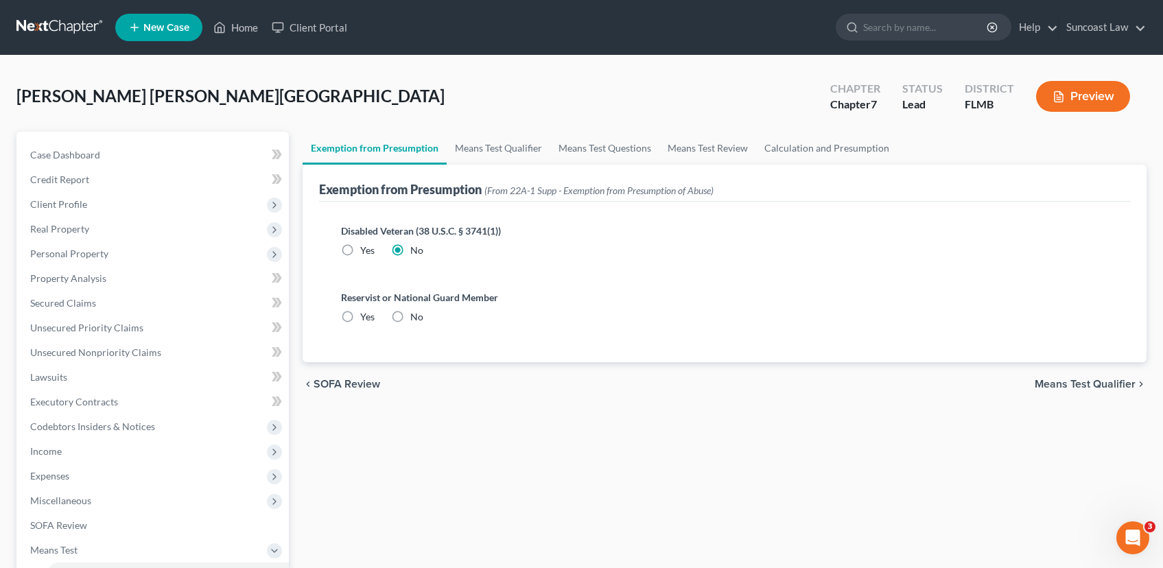
radio input "true"
click at [1064, 383] on span "Means Test Qualifier" at bounding box center [1085, 384] width 101 height 11
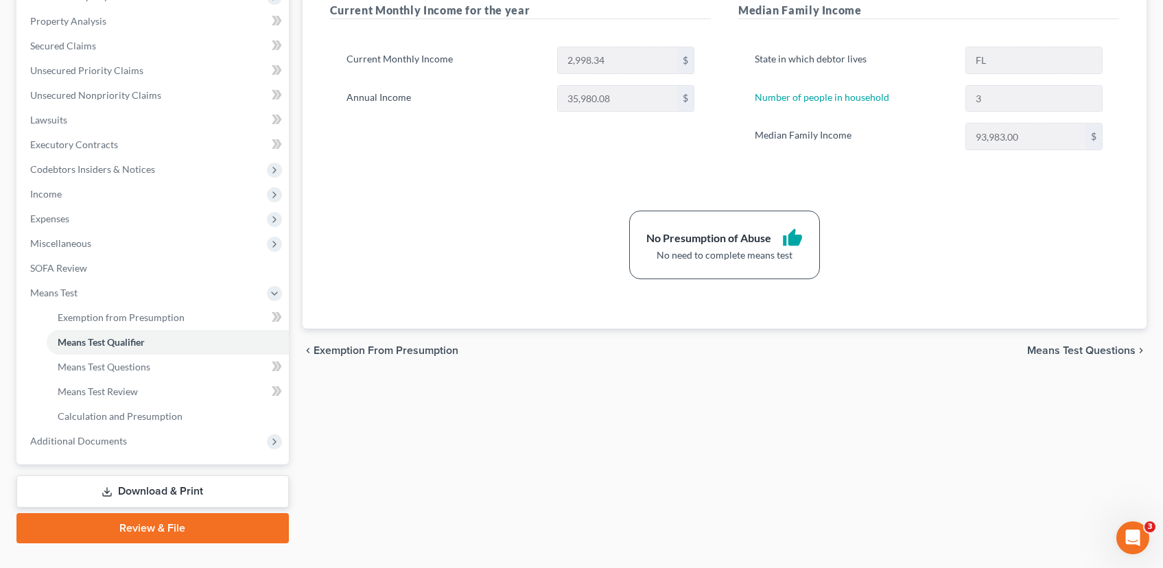
scroll to position [285, 0]
